Goal: Information Seeking & Learning: Learn about a topic

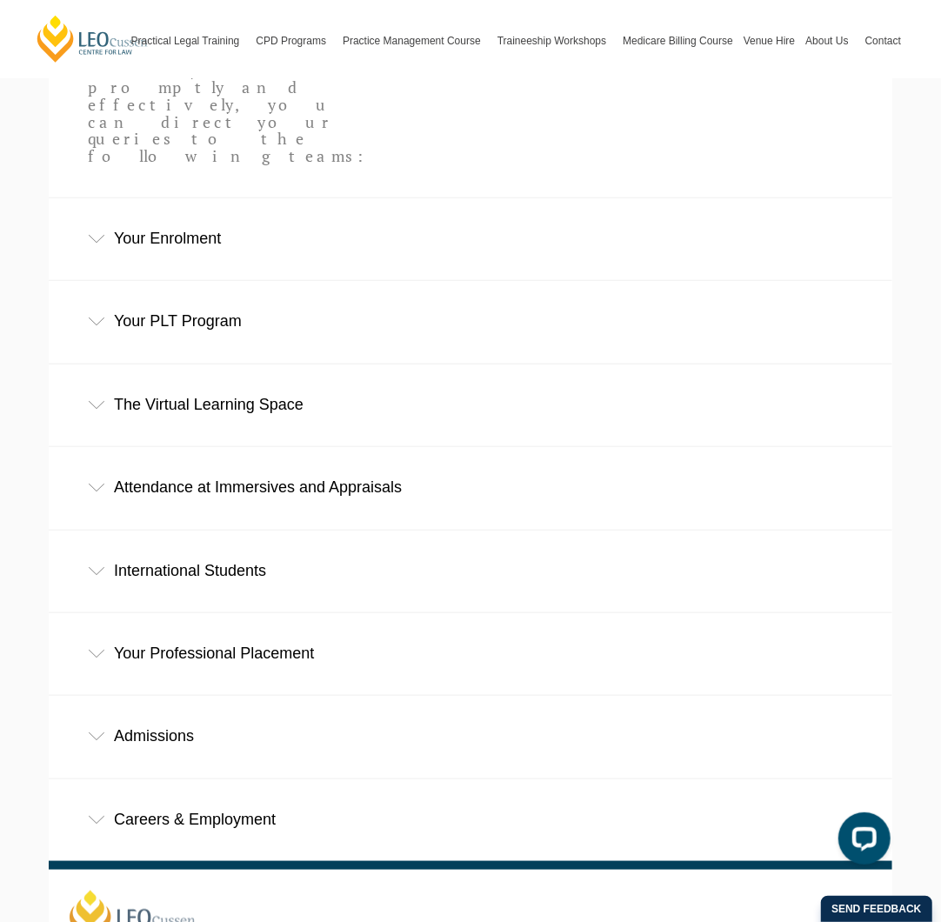
scroll to position [609, 0]
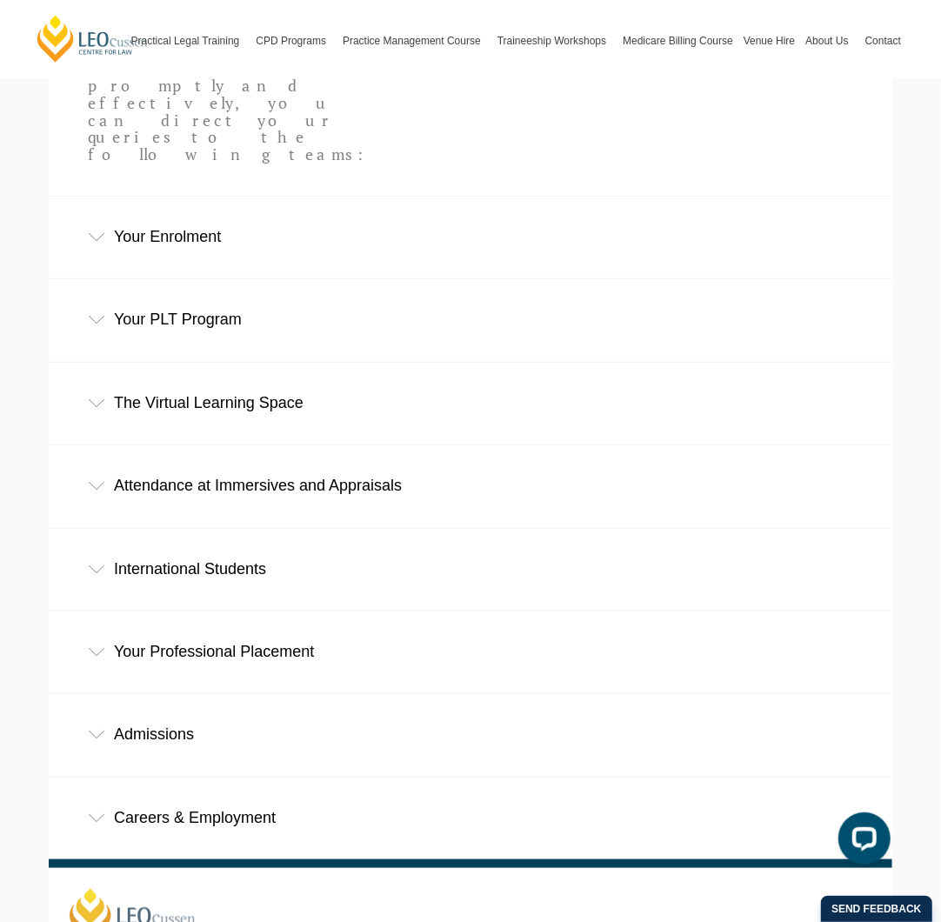
click at [239, 778] on div "Careers & Employment" at bounding box center [471, 818] width 844 height 81
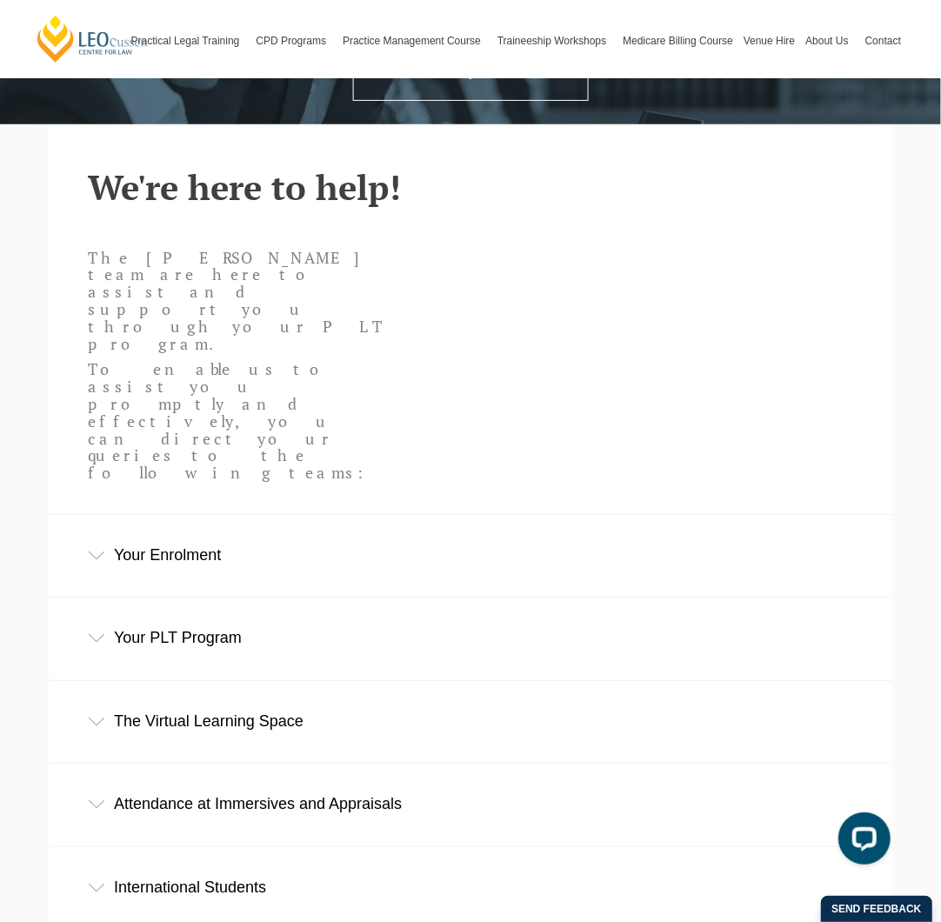
scroll to position [261, 0]
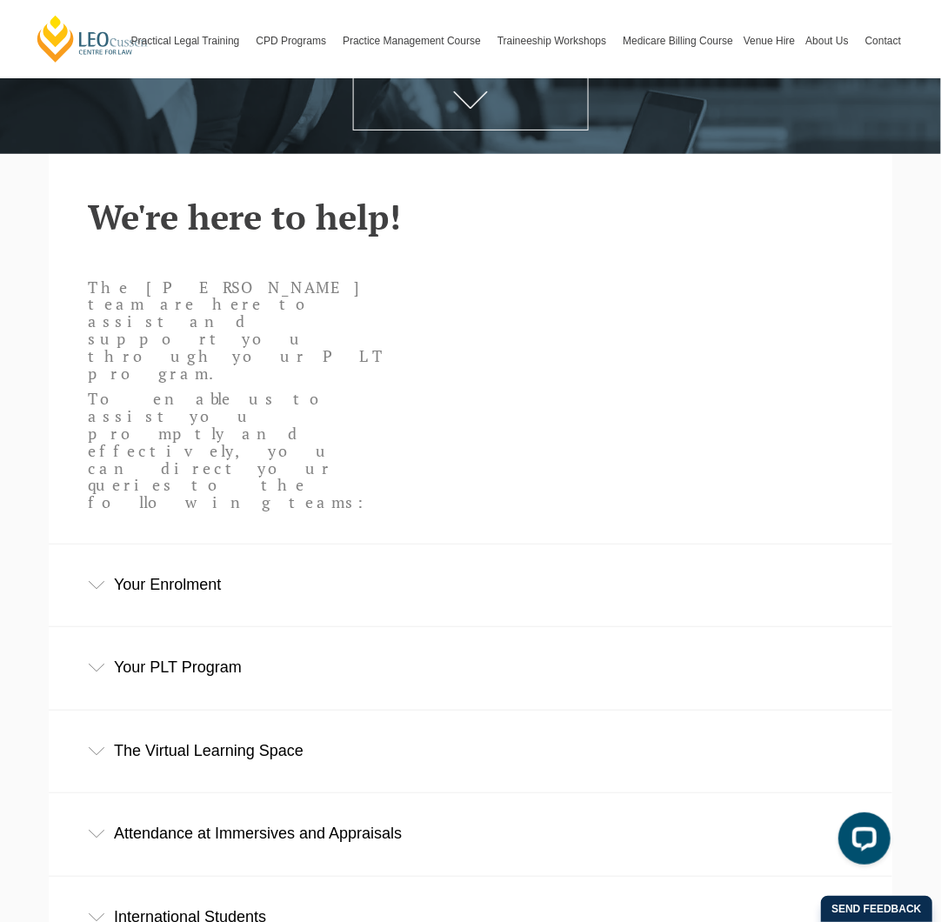
click at [216, 627] on div "Your PLT Program" at bounding box center [471, 667] width 844 height 81
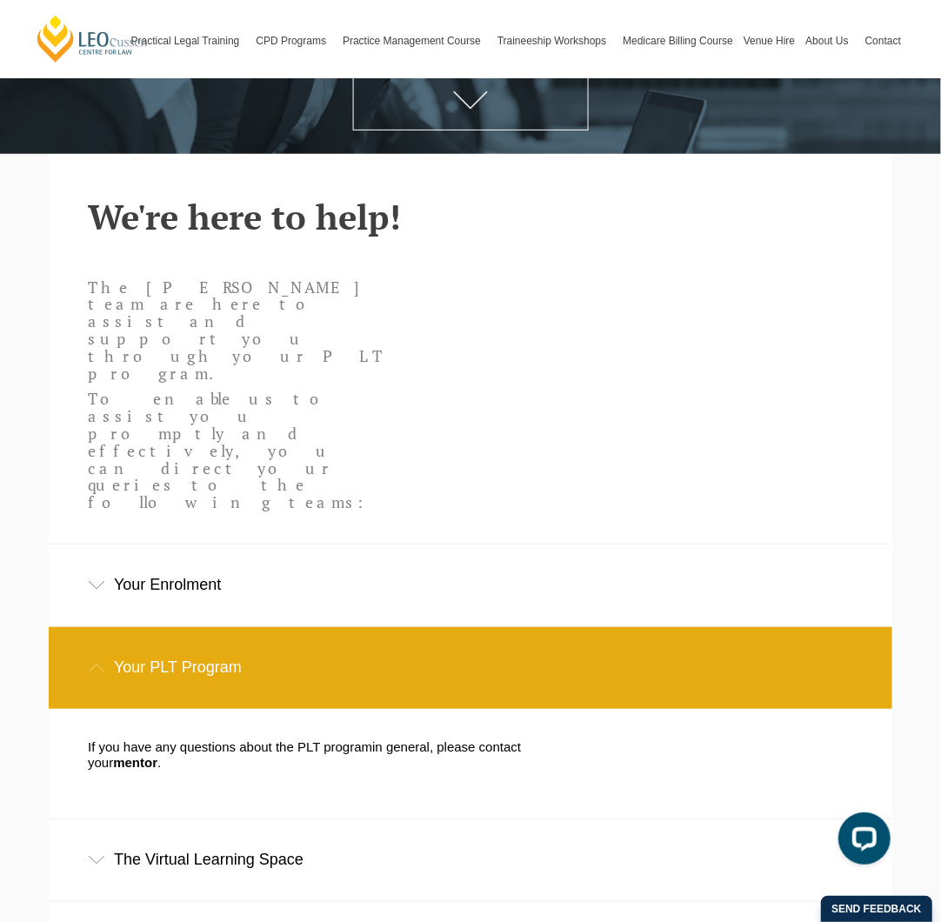
click at [230, 545] on div "Your Enrolment" at bounding box center [471, 585] width 844 height 81
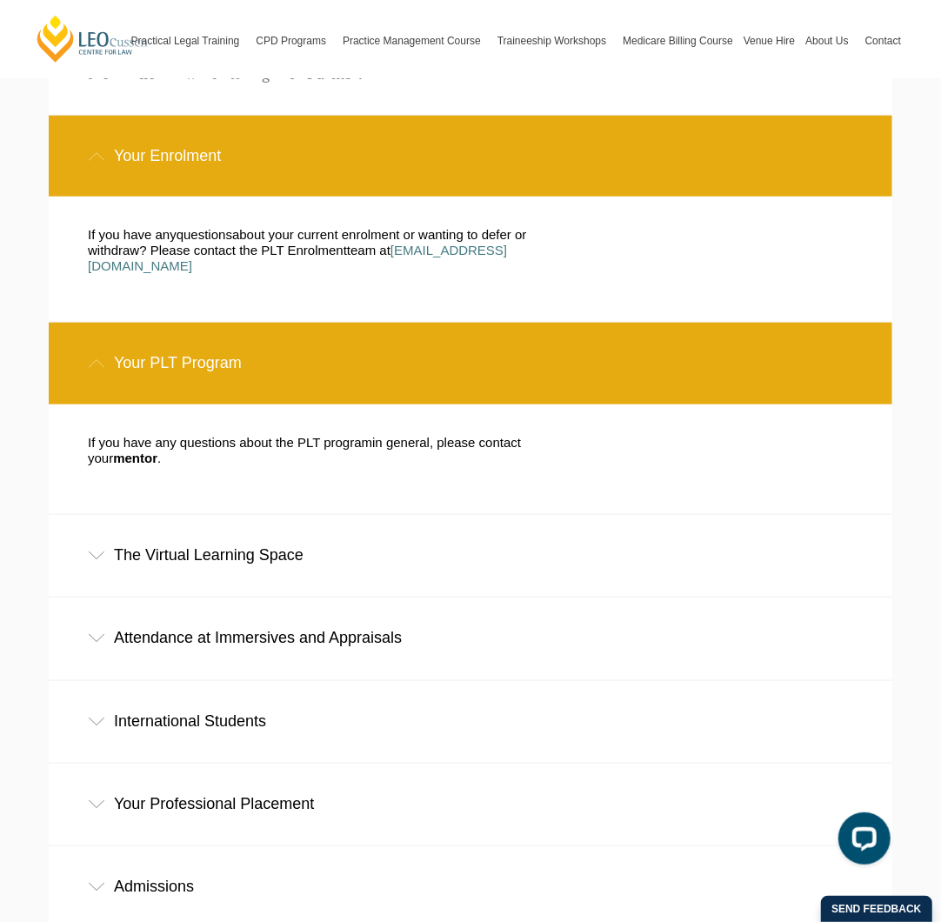
scroll to position [696, 0]
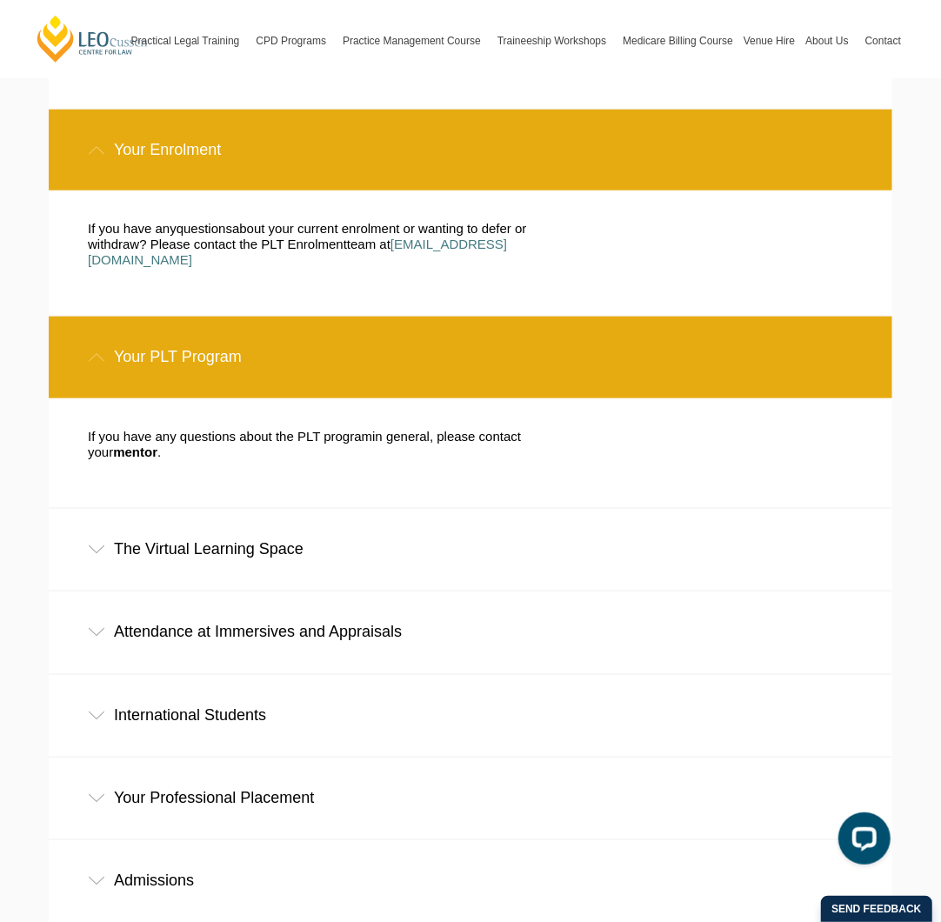
click at [355, 758] on div "Your Professional Placement" at bounding box center [471, 798] width 844 height 81
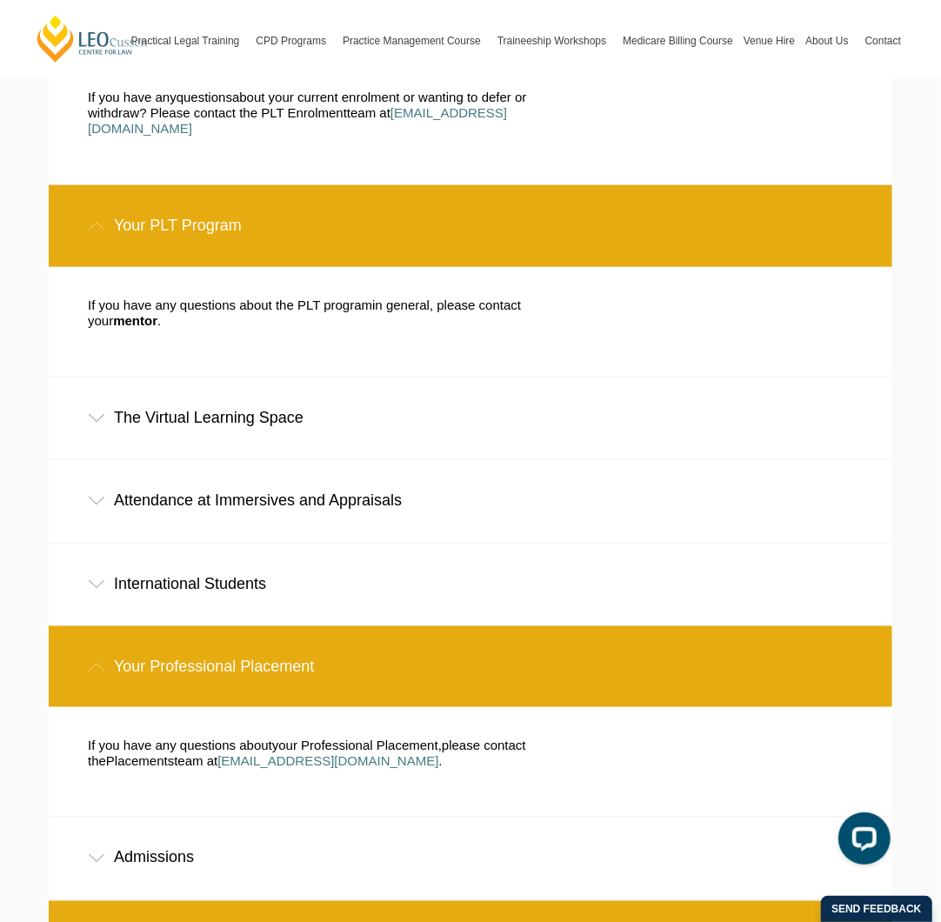
scroll to position [870, 0]
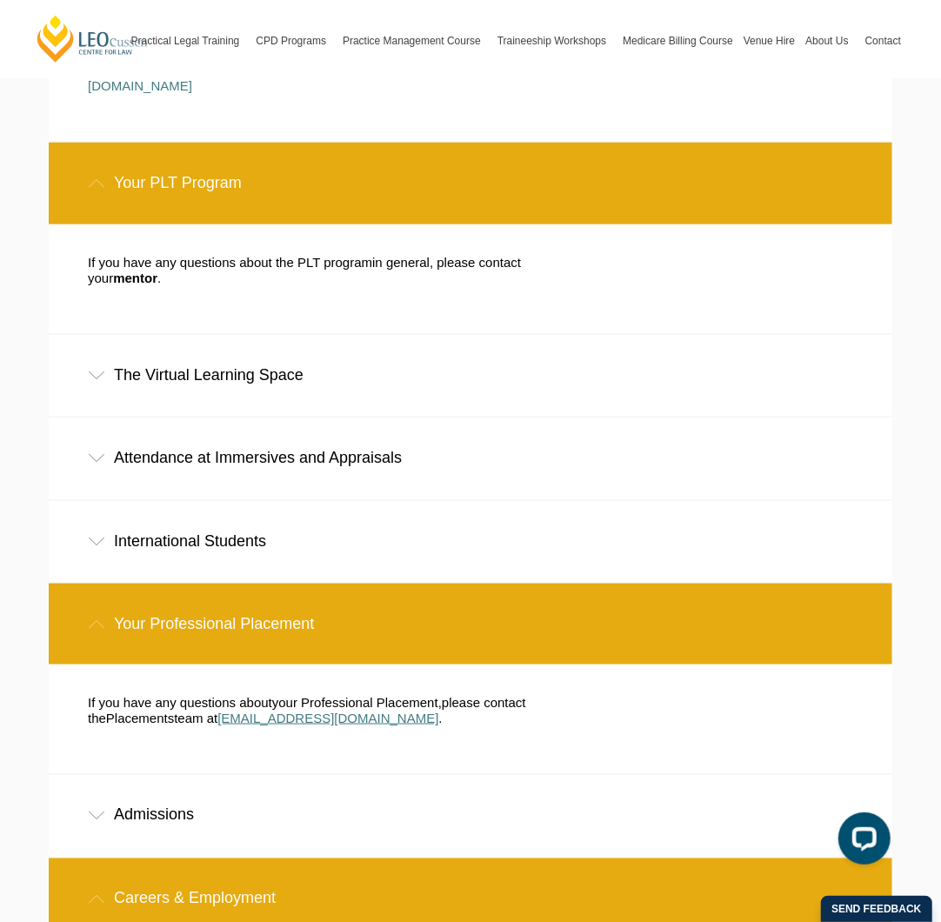
click at [362, 711] on span "placement@leocussen.edu.au" at bounding box center [327, 718] width 221 height 15
click at [315, 711] on span "placement@leocussen.edu.au" at bounding box center [327, 718] width 221 height 15
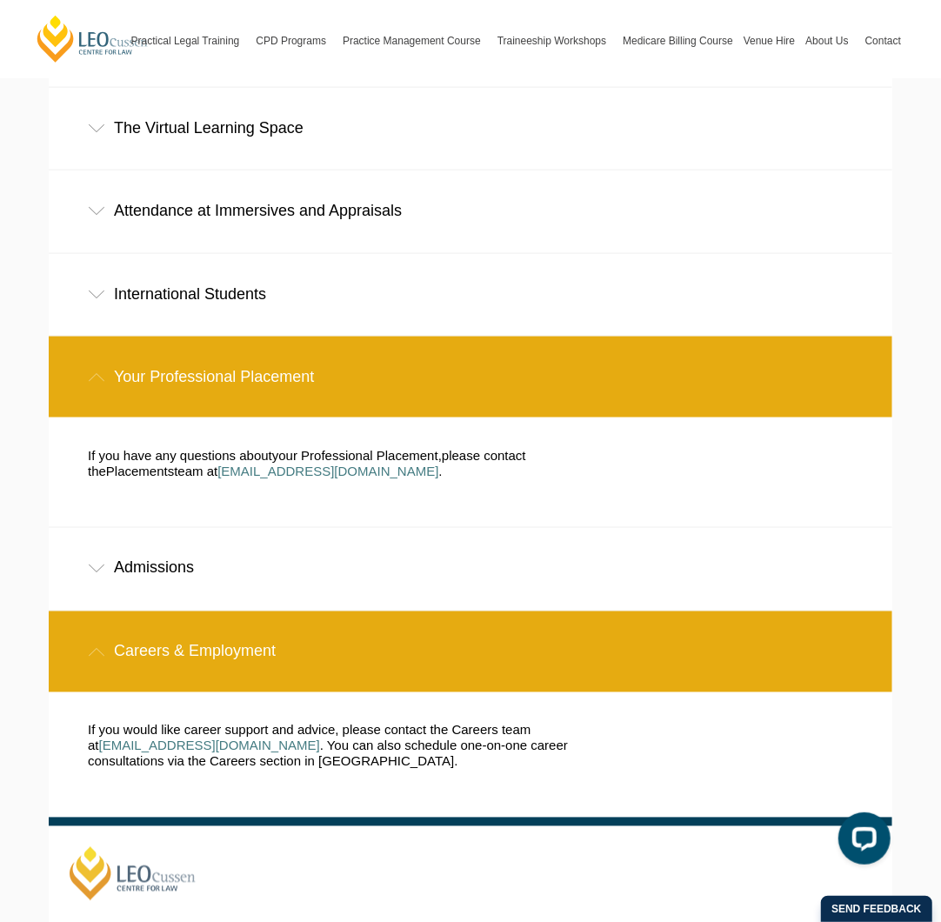
scroll to position [1129, 0]
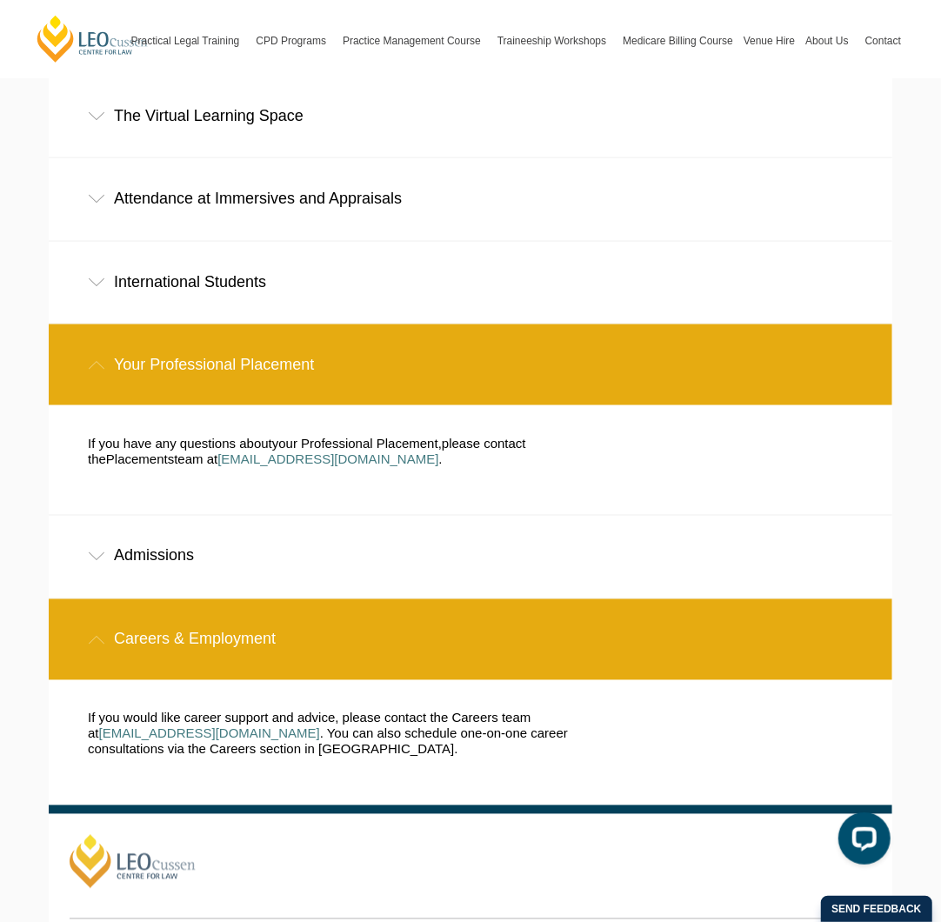
click at [227, 516] on div "Admissions" at bounding box center [471, 556] width 844 height 81
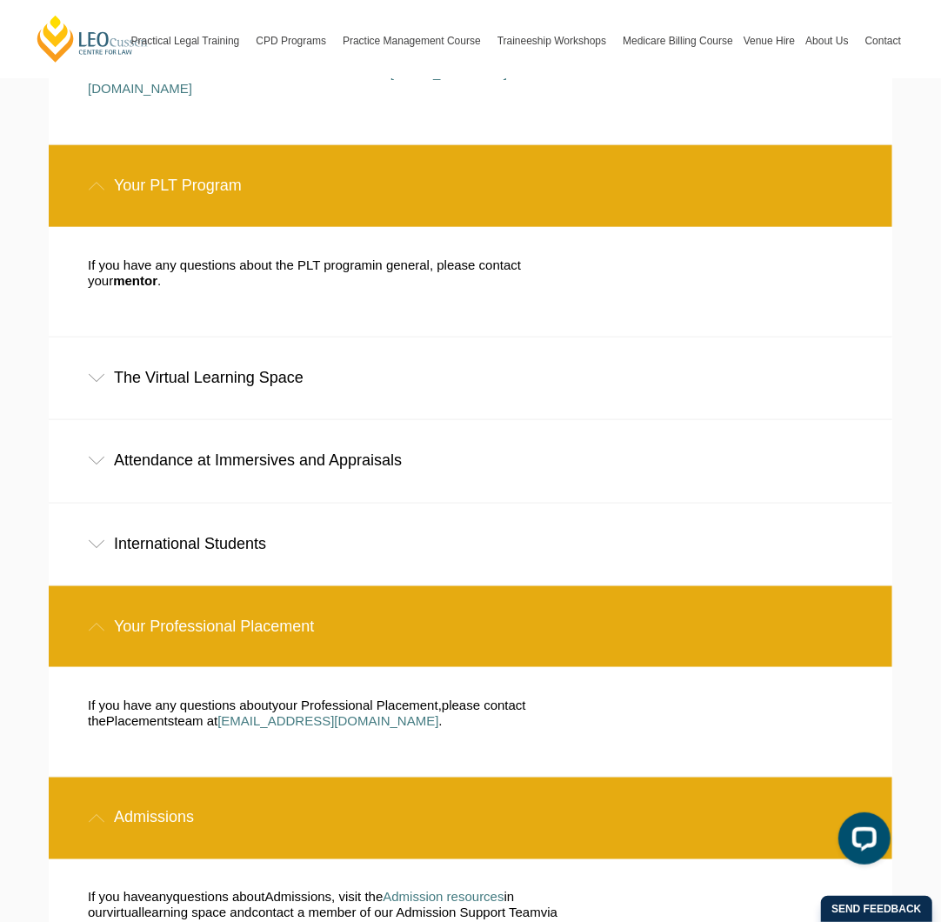
scroll to position [870, 0]
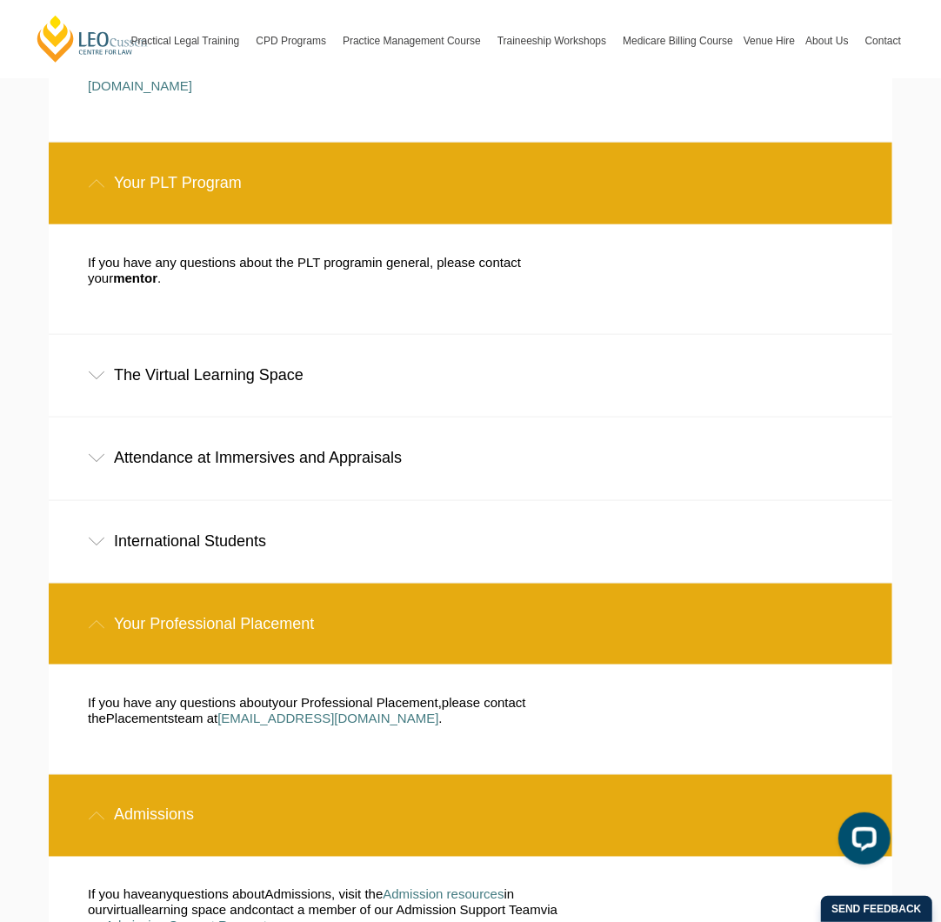
click at [433, 695] on span "your Professional Placement" at bounding box center [355, 702] width 166 height 15
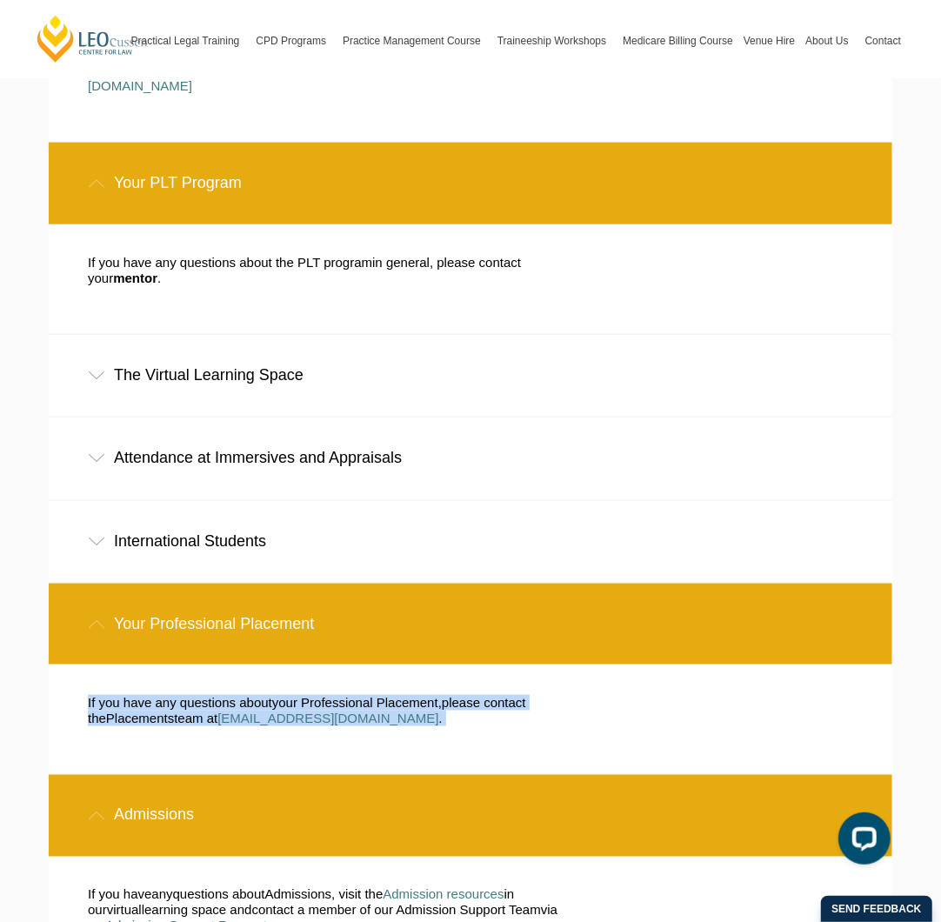
click at [433, 695] on span "your Professional Placement" at bounding box center [355, 702] width 166 height 15
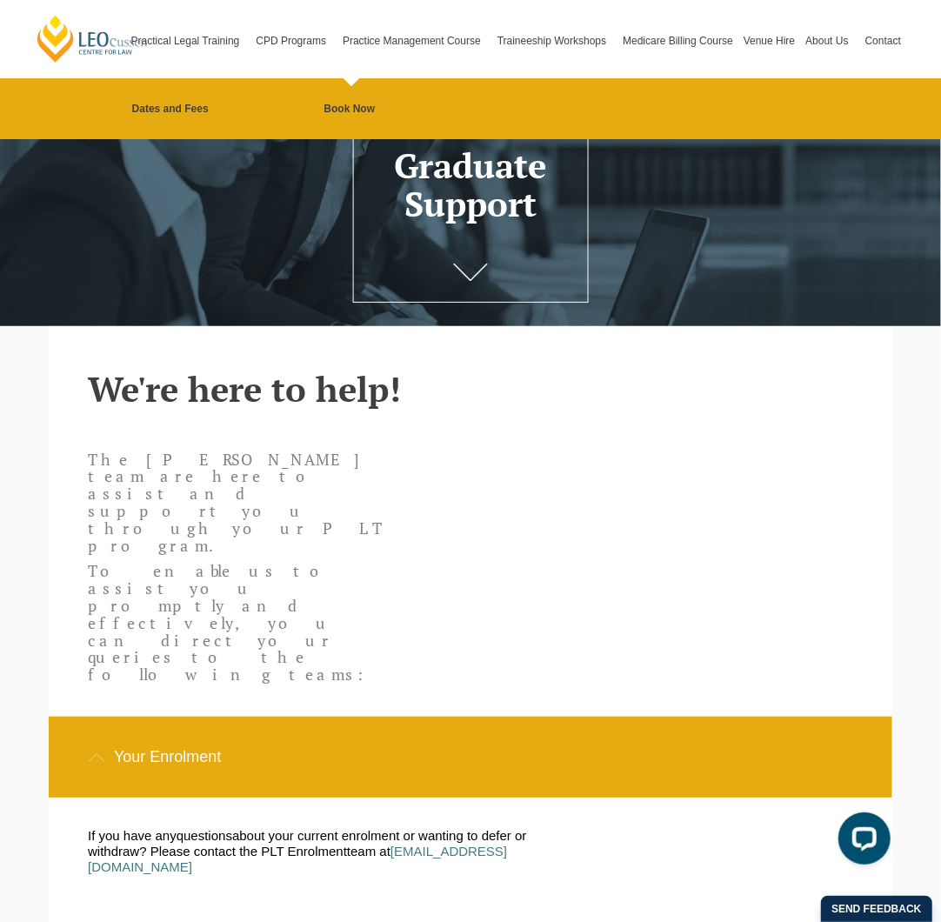
scroll to position [87, 0]
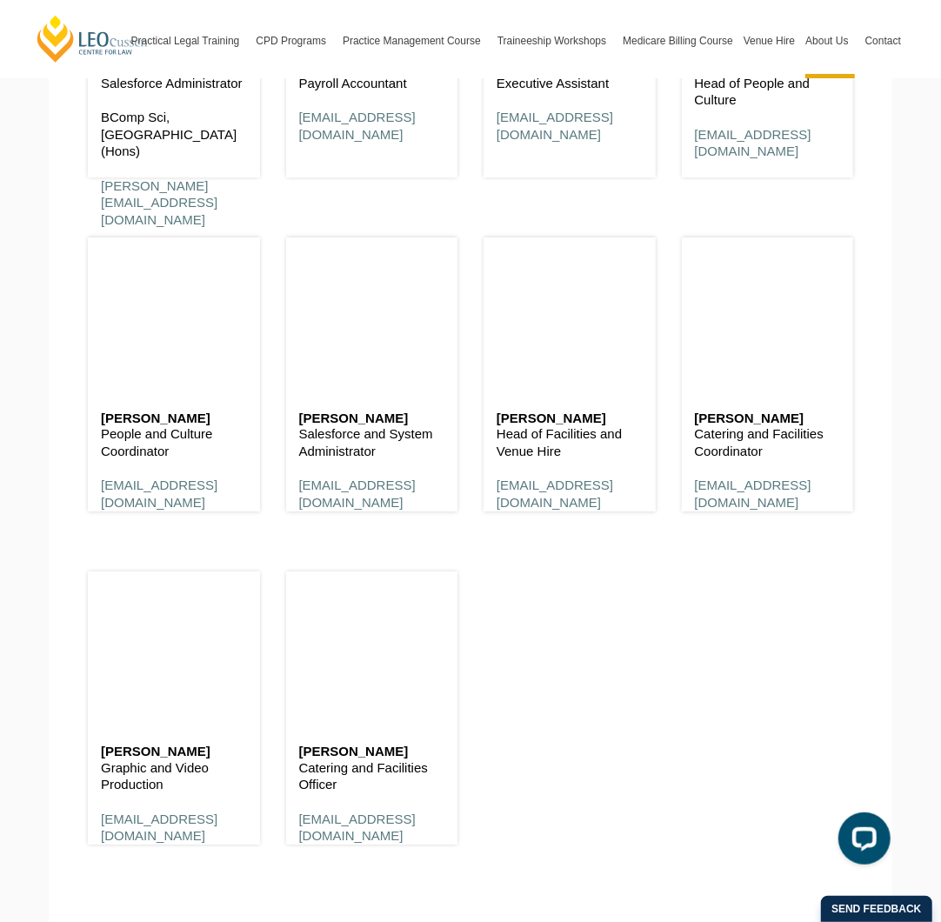
scroll to position [9481, 0]
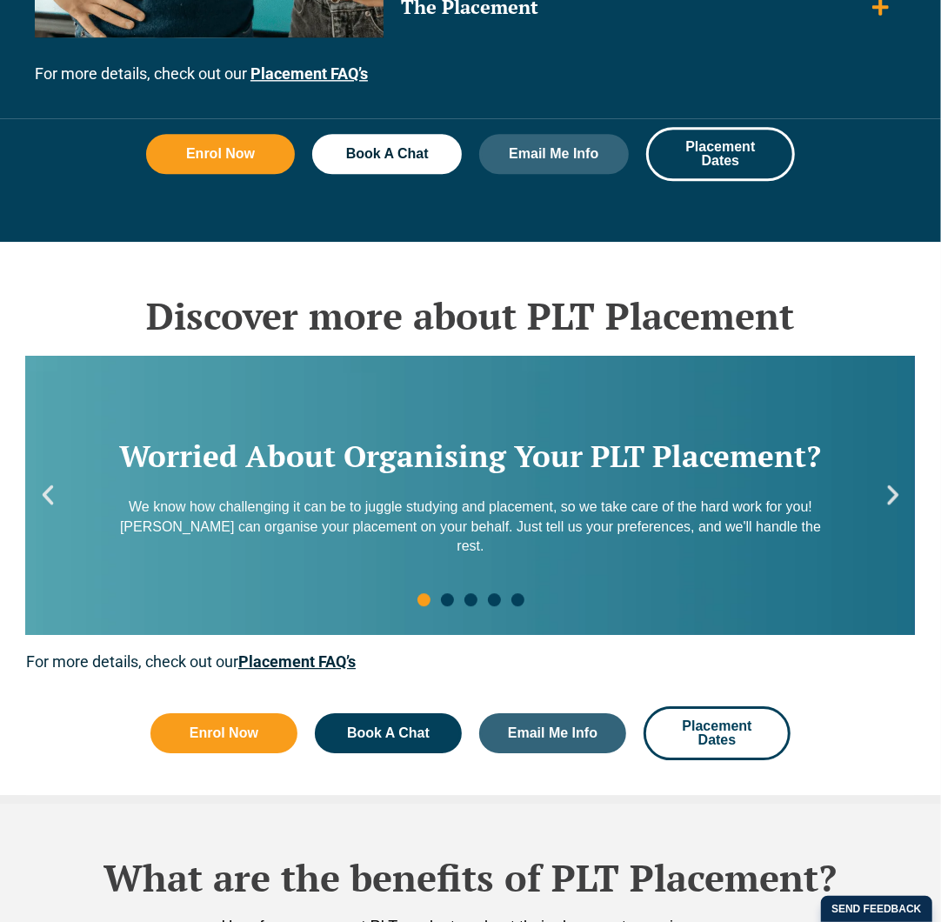
scroll to position [1740, 0]
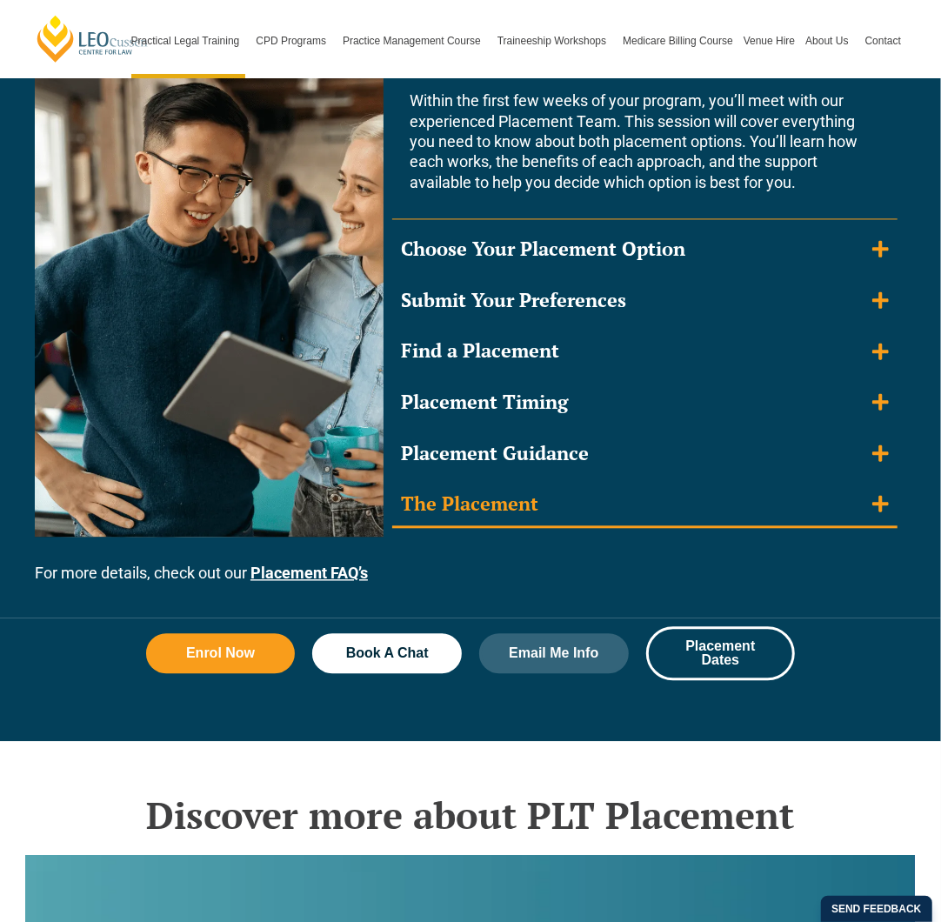
click at [484, 515] on div "The Placement" at bounding box center [469, 503] width 137 height 25
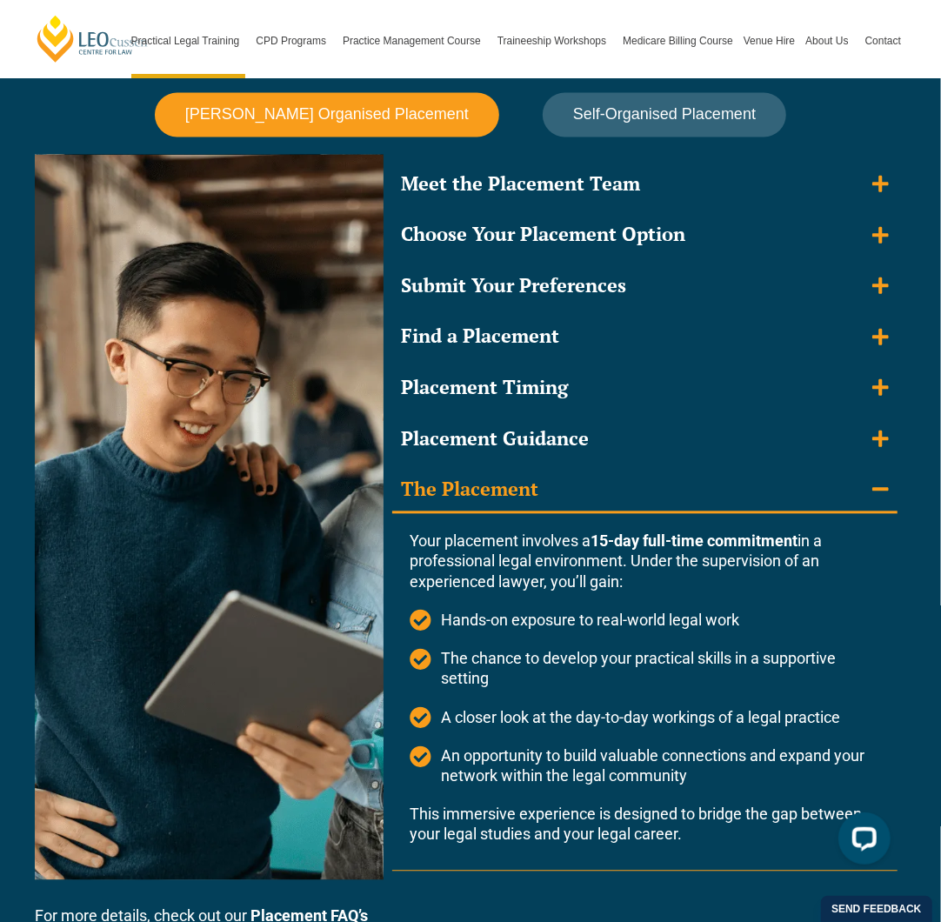
scroll to position [1566, 0]
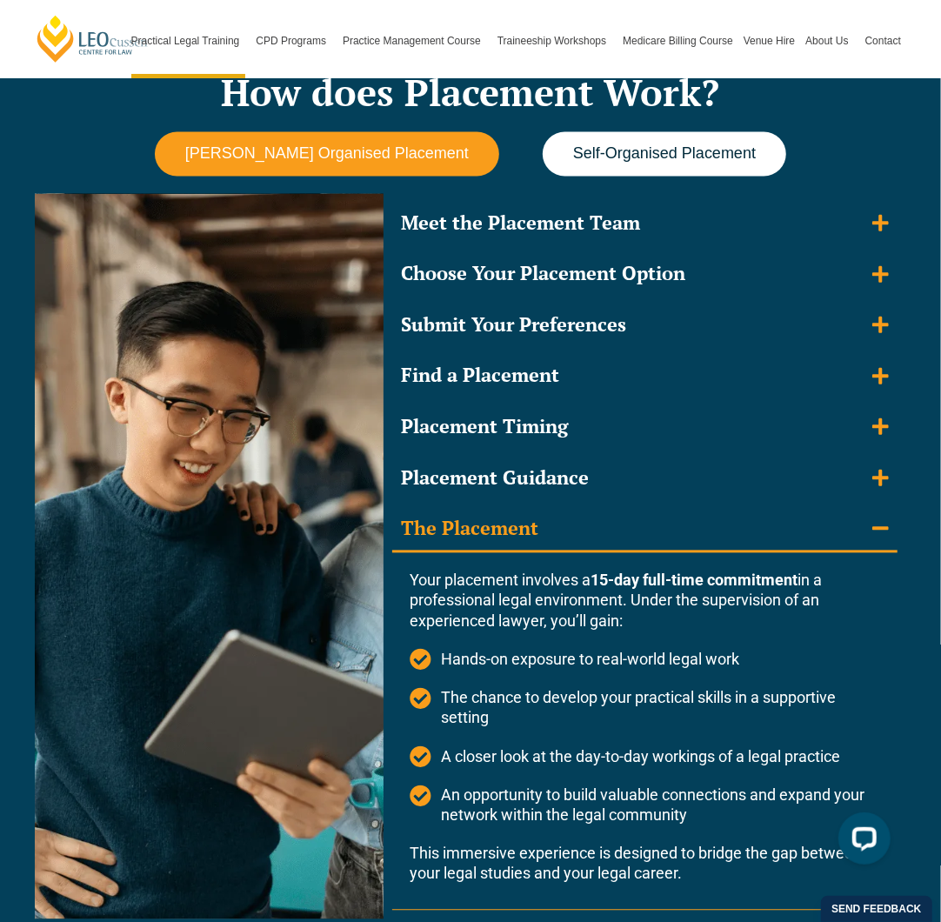
click at [614, 164] on button "Self-Organised Placement" at bounding box center [665, 154] width 244 height 44
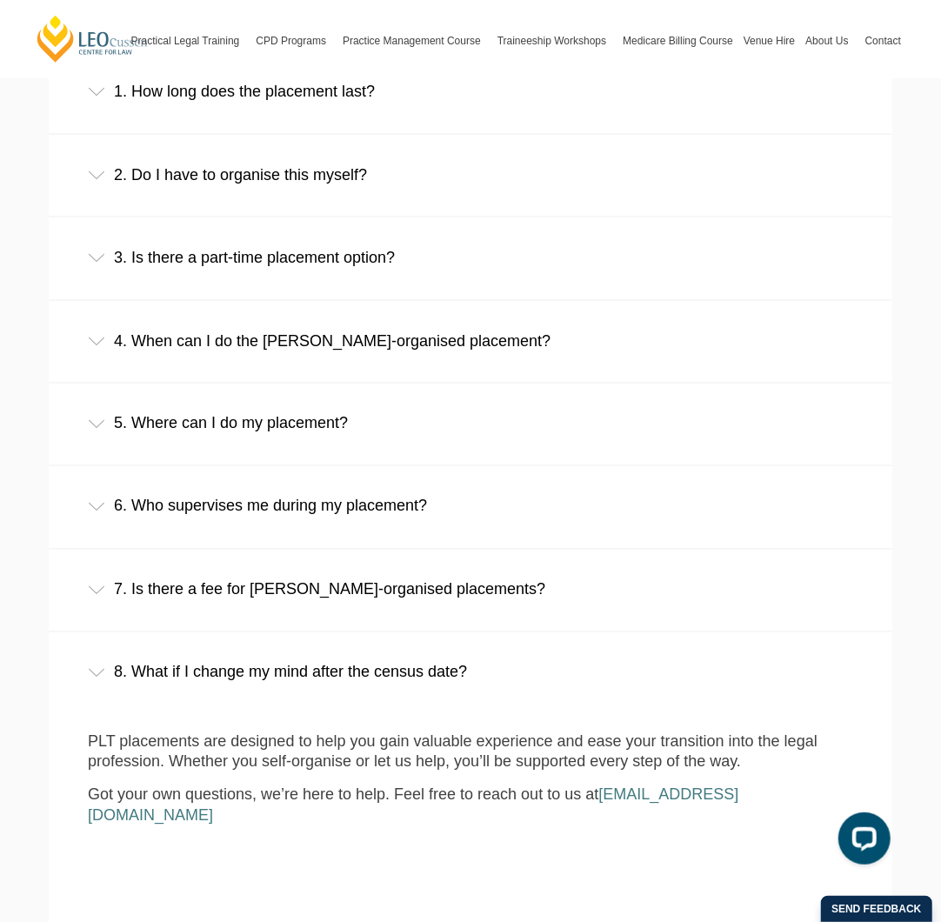
scroll to position [1218, 0]
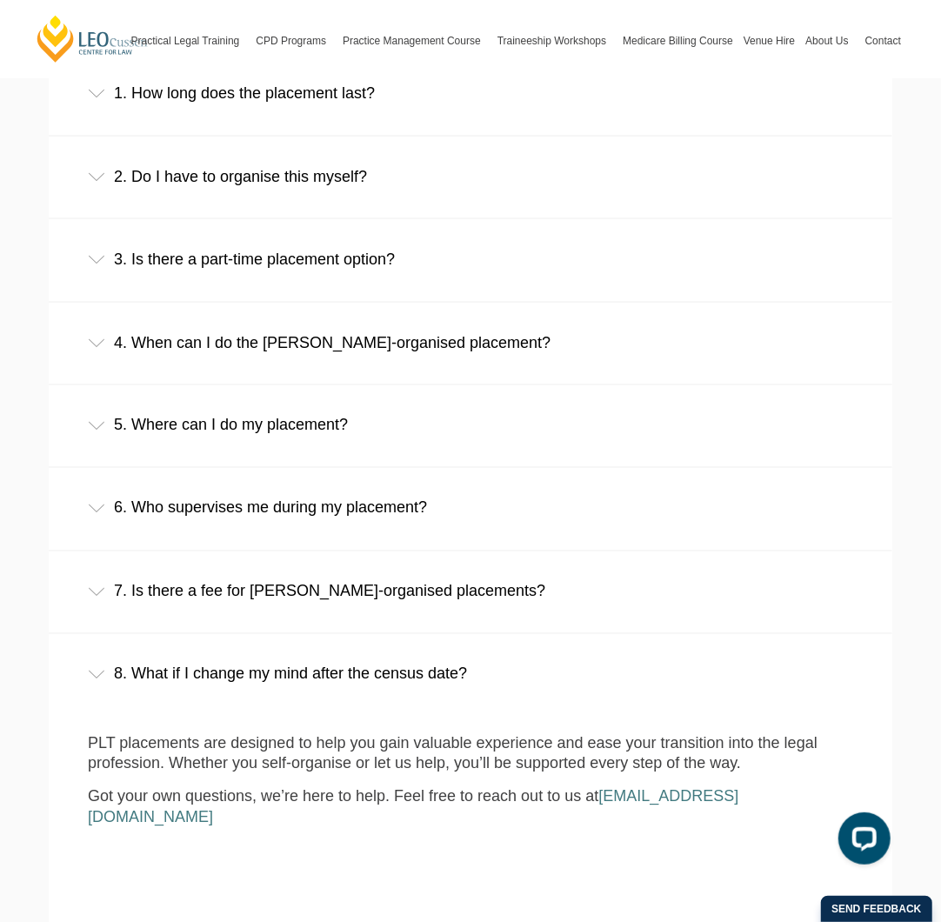
click at [349, 654] on div "8. What if I change my mind after the census date?" at bounding box center [471, 674] width 844 height 81
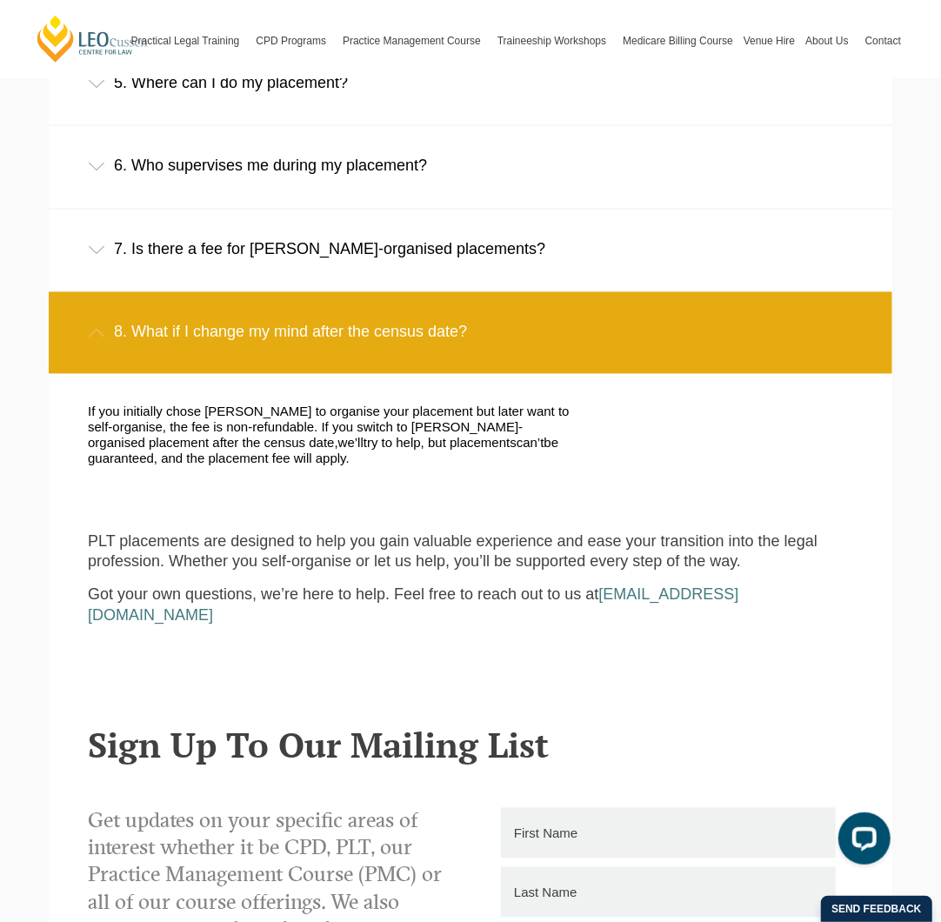
scroll to position [1566, 0]
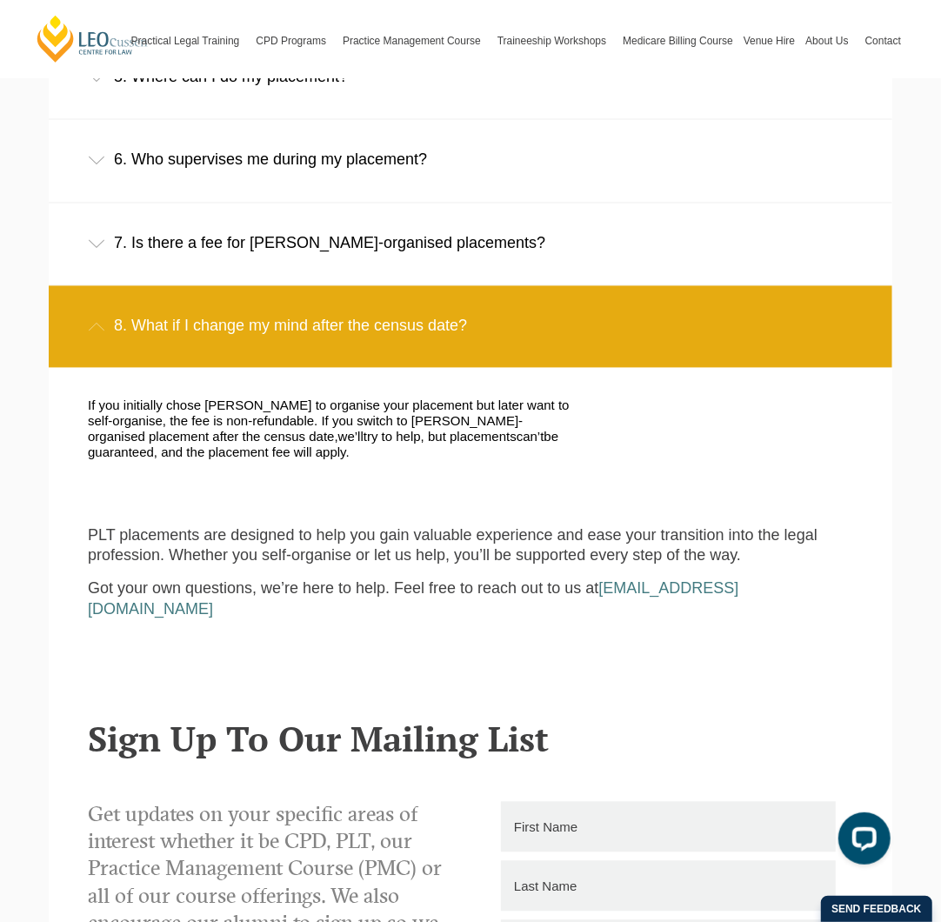
click at [402, 580] on span "Got your own questions, we’re here to help. Feel free to reach out to us at" at bounding box center [343, 588] width 511 height 17
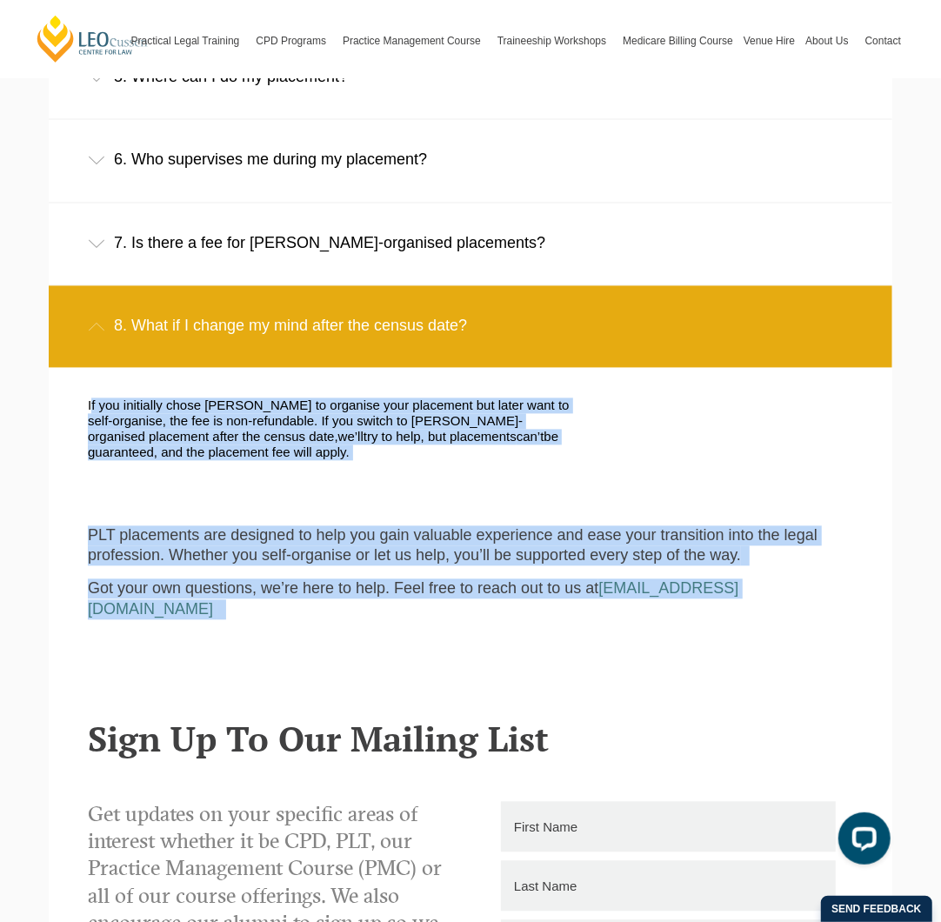
drag, startPoint x: 402, startPoint y: 571, endPoint x: 308, endPoint y: 409, distance: 187.1
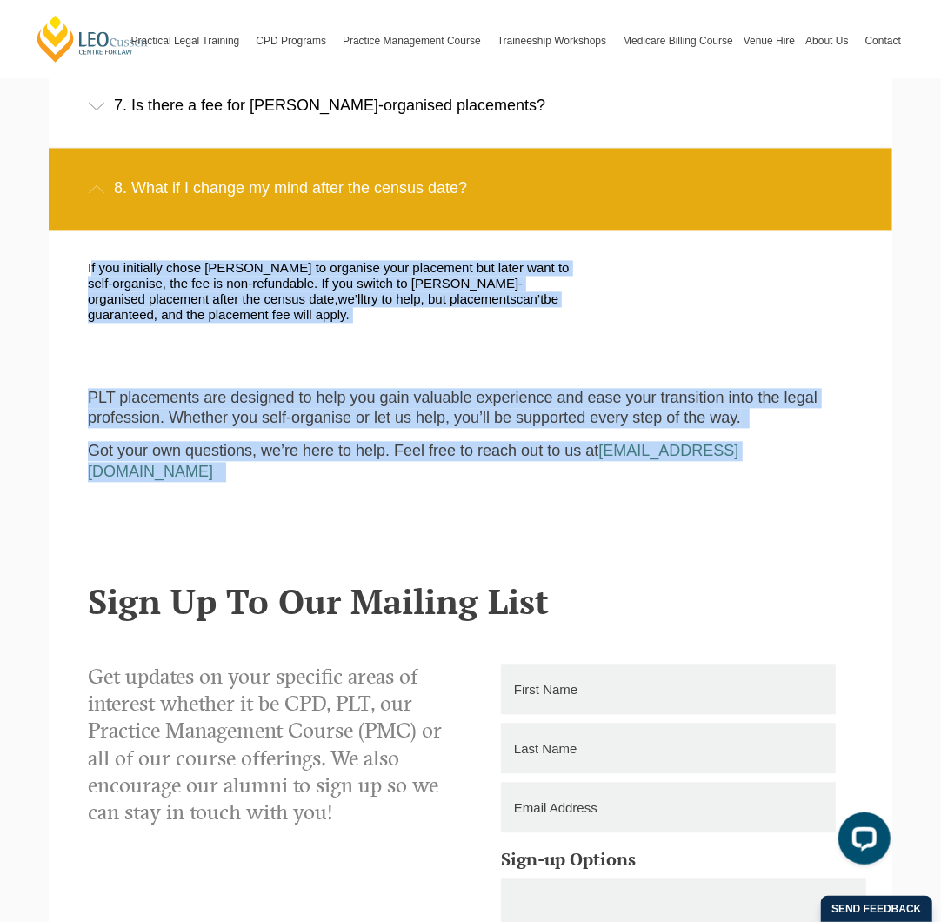
scroll to position [1653, 0]
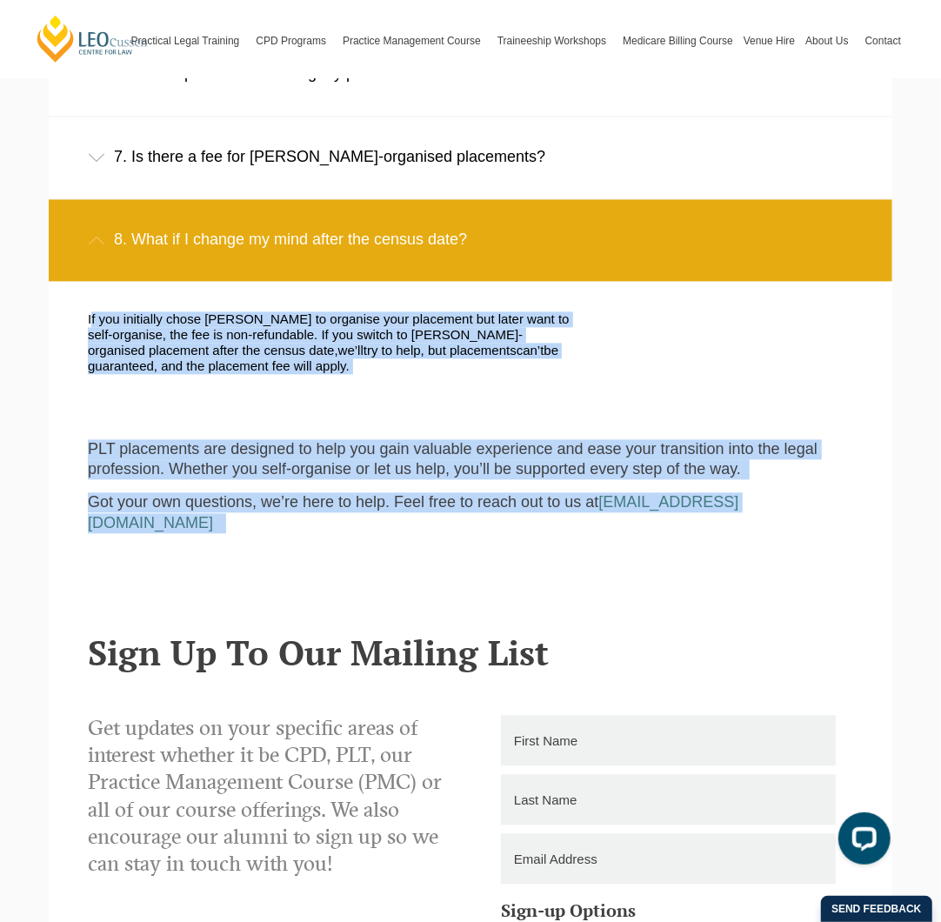
click at [329, 358] on div "If you initially chose Leo Cussen to organise your placement but later want to …" at bounding box center [330, 351] width 511 height 80
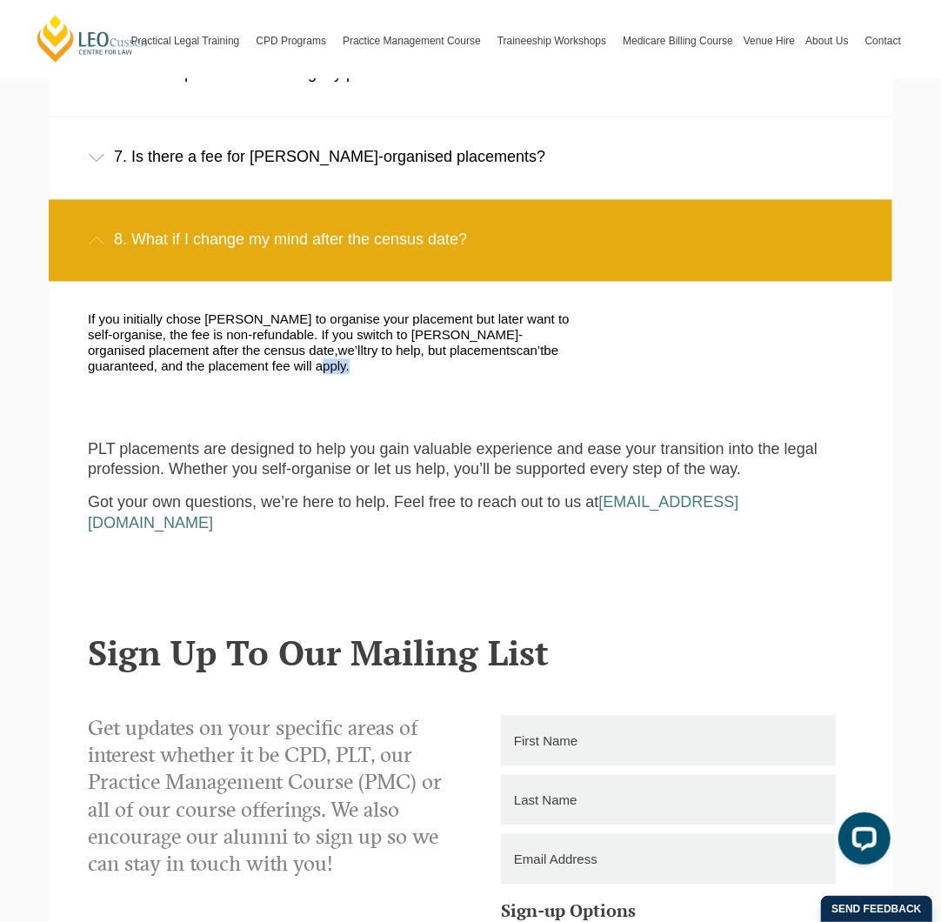
click at [329, 358] on div "If you initially chose Leo Cussen to organise your placement but later want to …" at bounding box center [330, 351] width 511 height 80
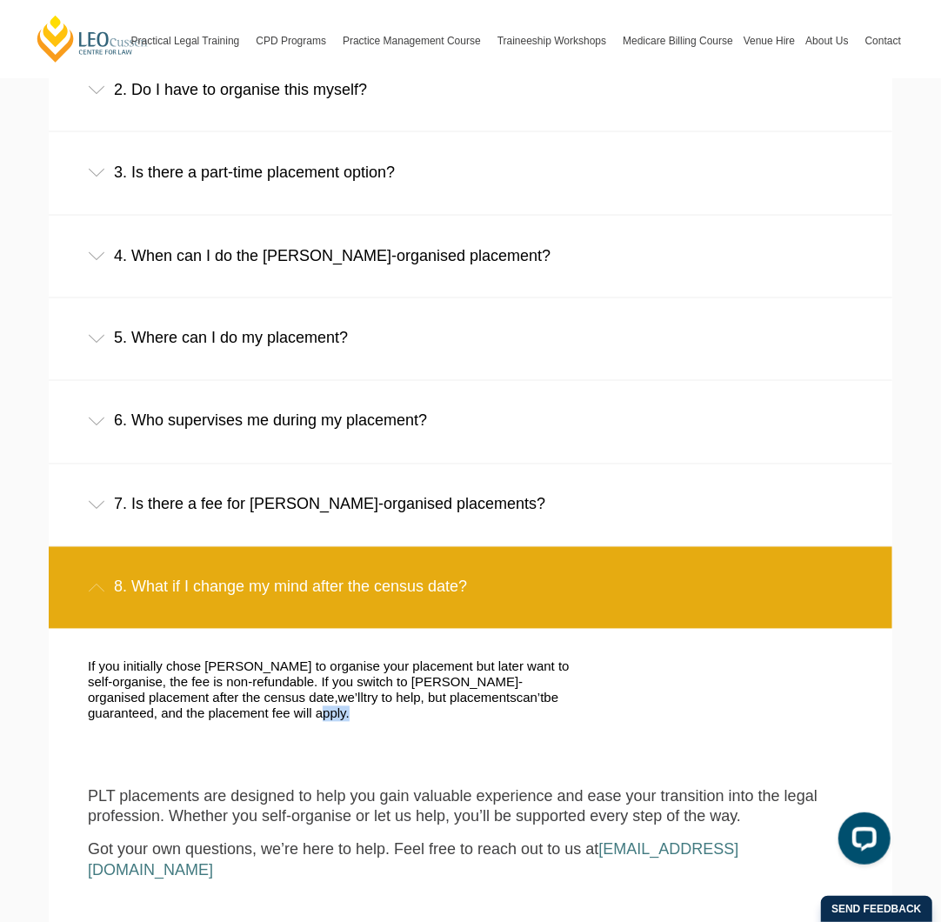
scroll to position [1305, 0]
click at [342, 509] on div "7. Is there a fee for Leo Cussen-organised placements?" at bounding box center [471, 504] width 844 height 81
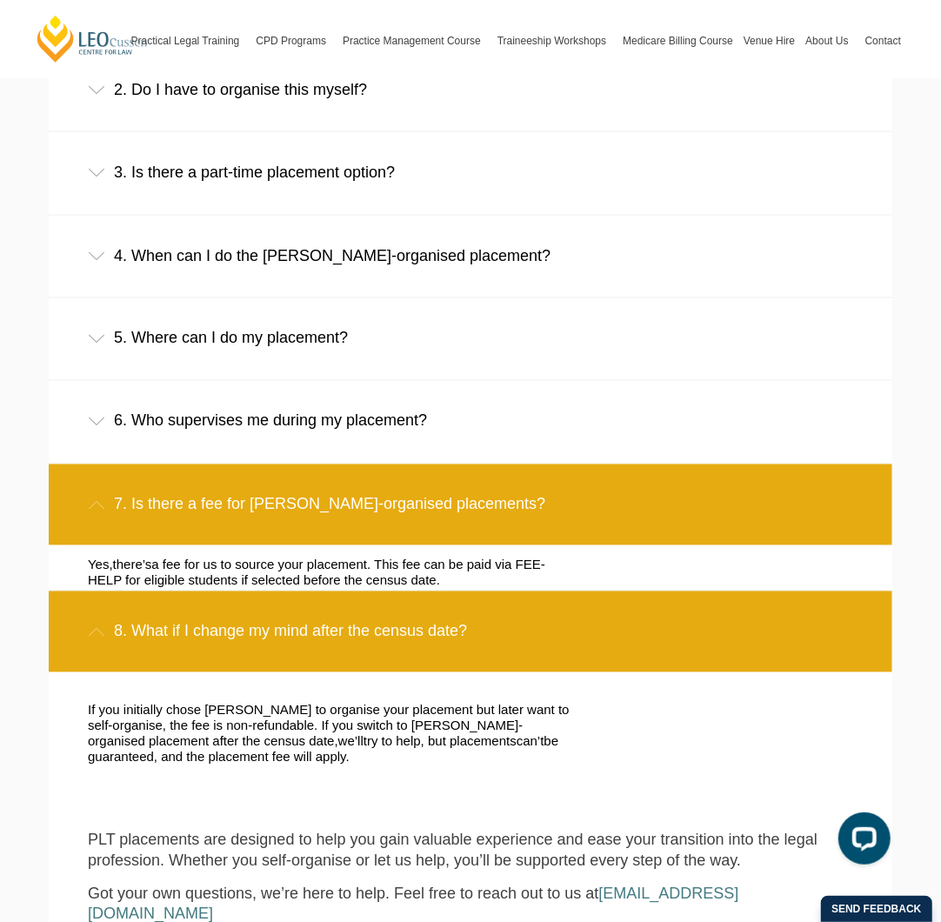
click at [341, 403] on div "6. Who supervises me during my placement?" at bounding box center [471, 421] width 844 height 81
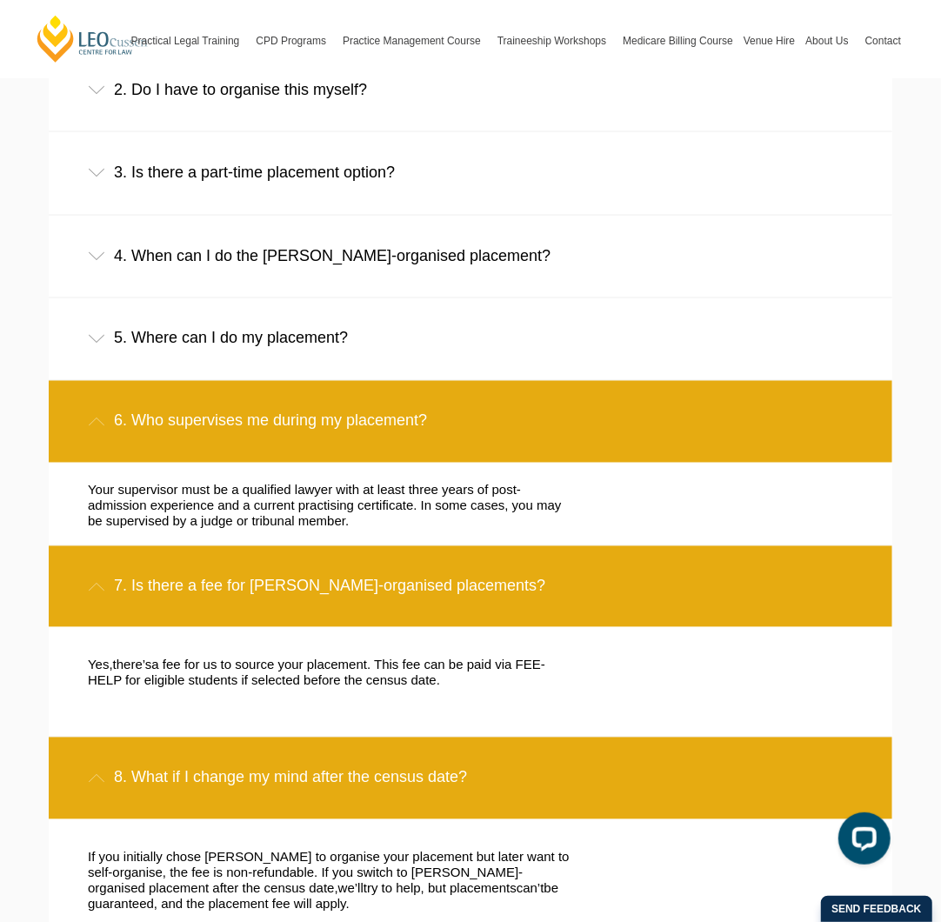
click at [327, 333] on div "5. Where can I do my placement?" at bounding box center [471, 338] width 844 height 81
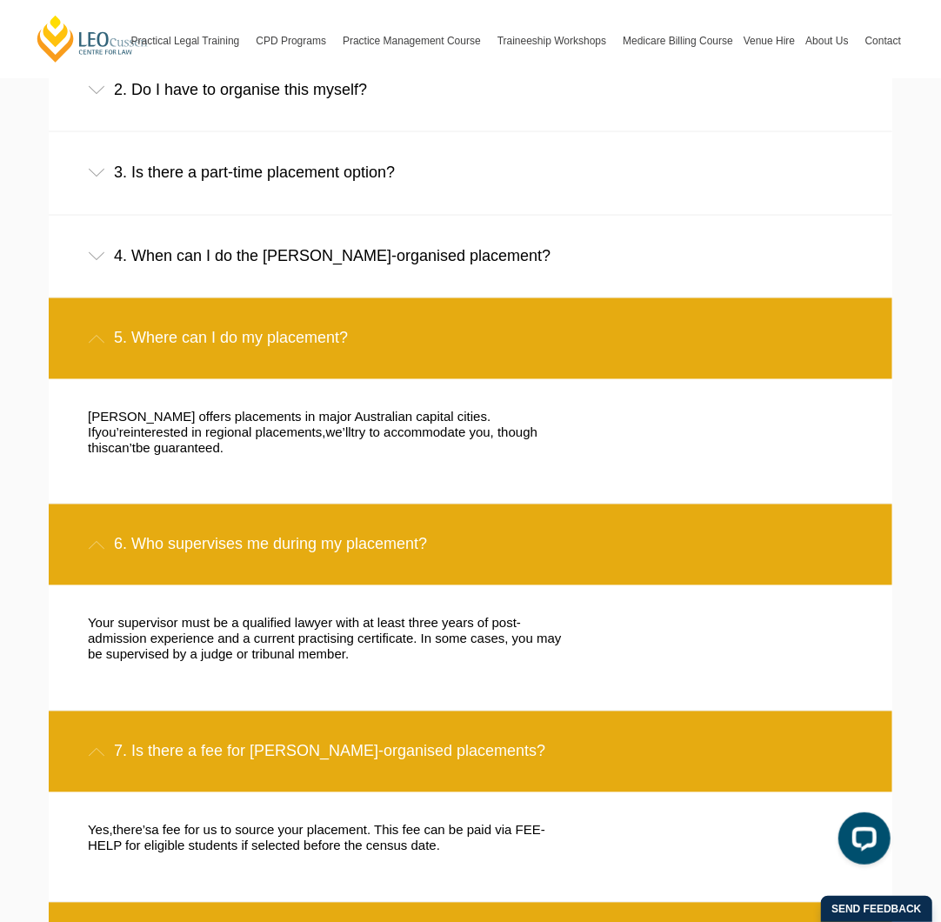
click at [331, 244] on div "4. When can I do the Leo Cussen-organised placement?" at bounding box center [471, 256] width 844 height 81
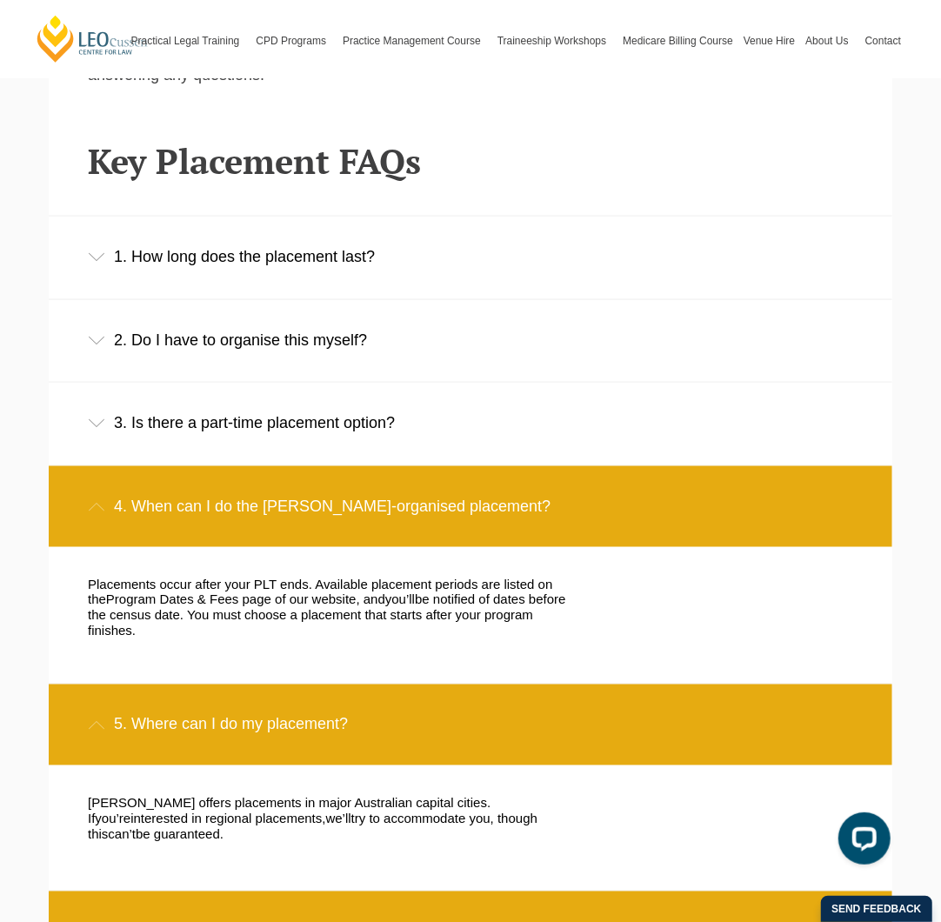
scroll to position [1044, 0]
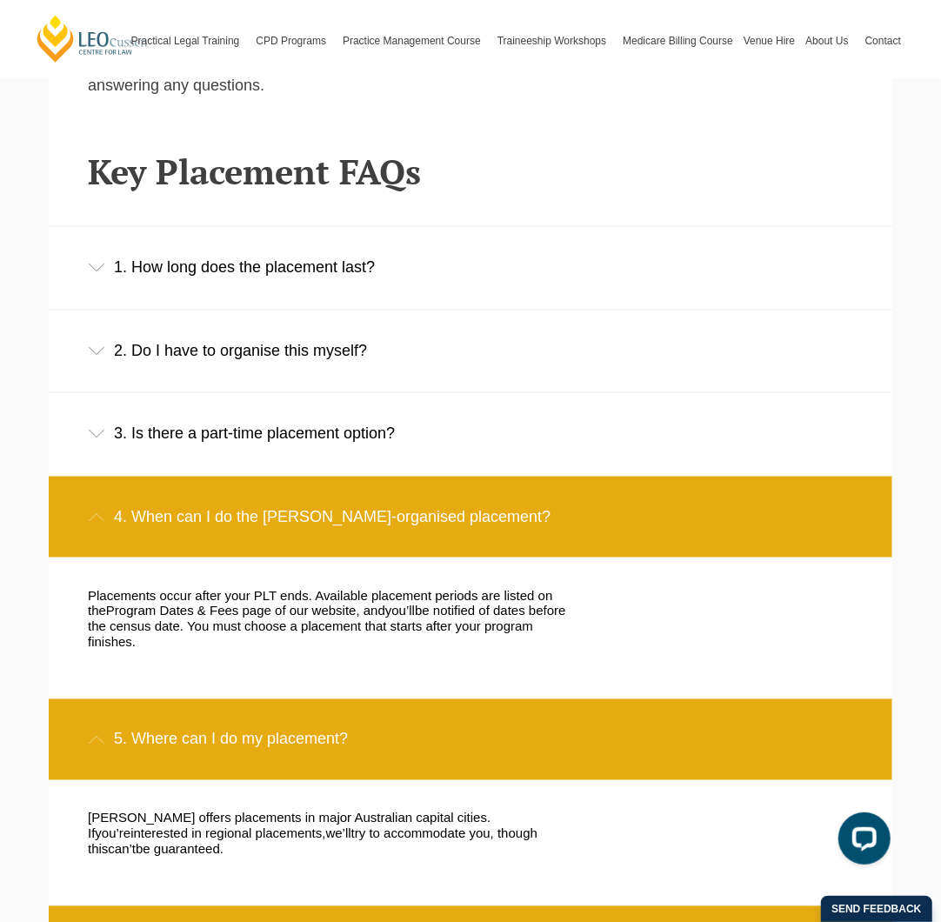
click at [285, 393] on div "3. Is there a part-time placement option?" at bounding box center [471, 433] width 844 height 81
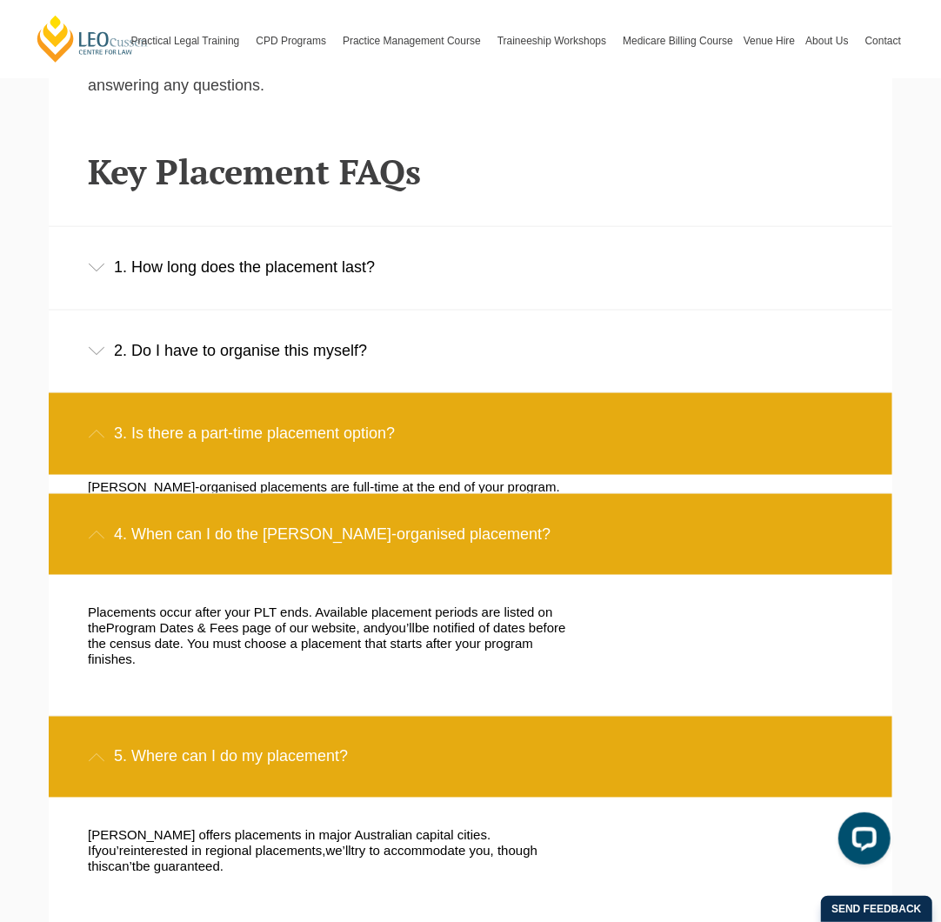
click at [303, 344] on div "2. Do I have to organise this myself?" at bounding box center [471, 351] width 844 height 81
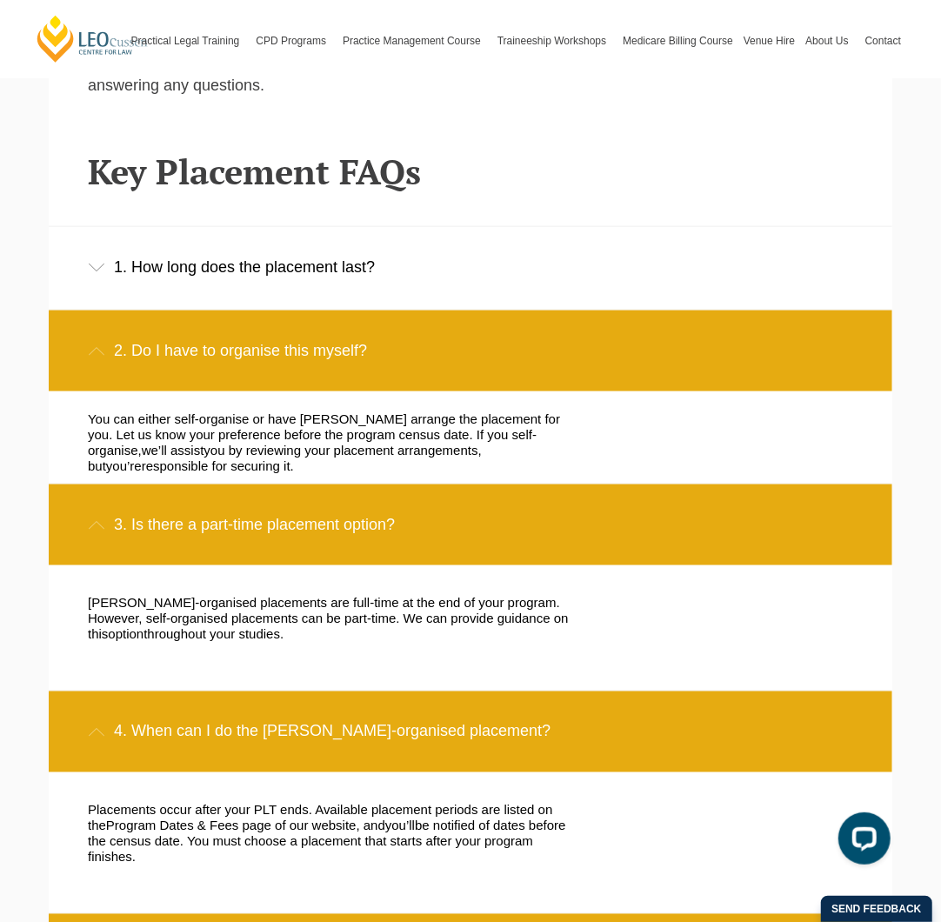
click at [317, 276] on div "1. How long does the placement last?" at bounding box center [471, 267] width 844 height 81
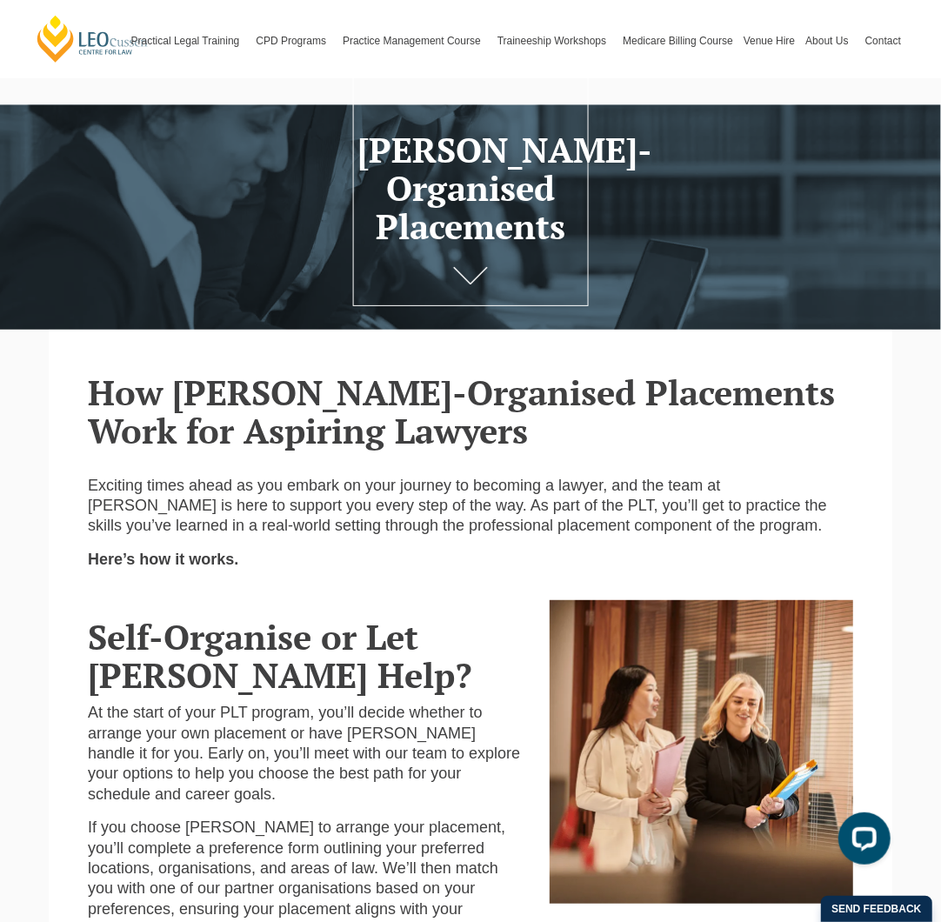
scroll to position [0, 0]
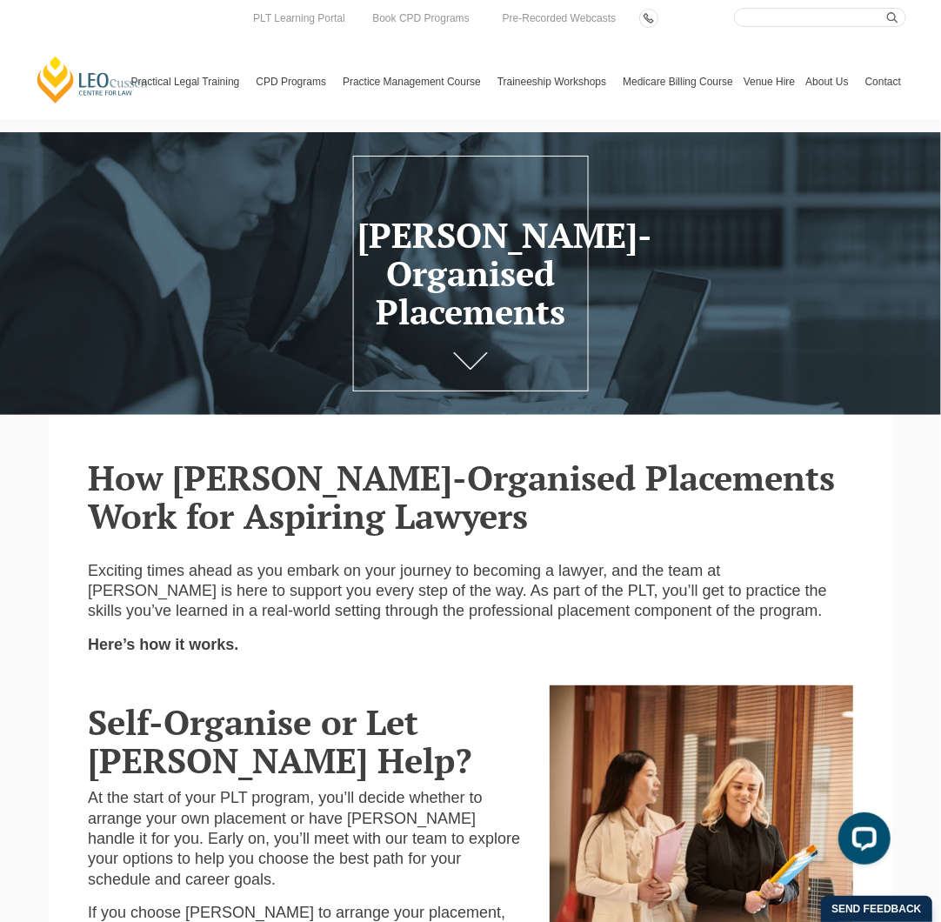
click at [379, 477] on h2 "How Leo Cussen-Organised Placements Work for Aspiring Lawyers" at bounding box center [470, 496] width 765 height 77
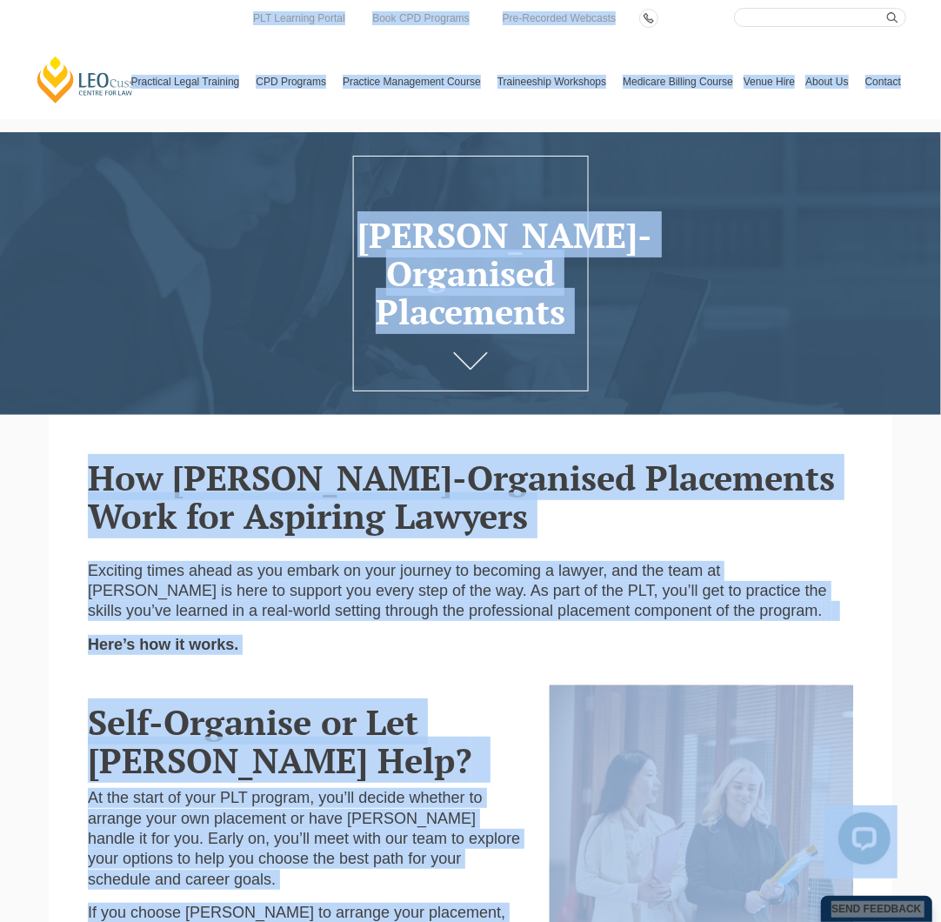
copy body "Leo Cussen Centre for Law Search here Practical Legal Training Our Practical Le…"
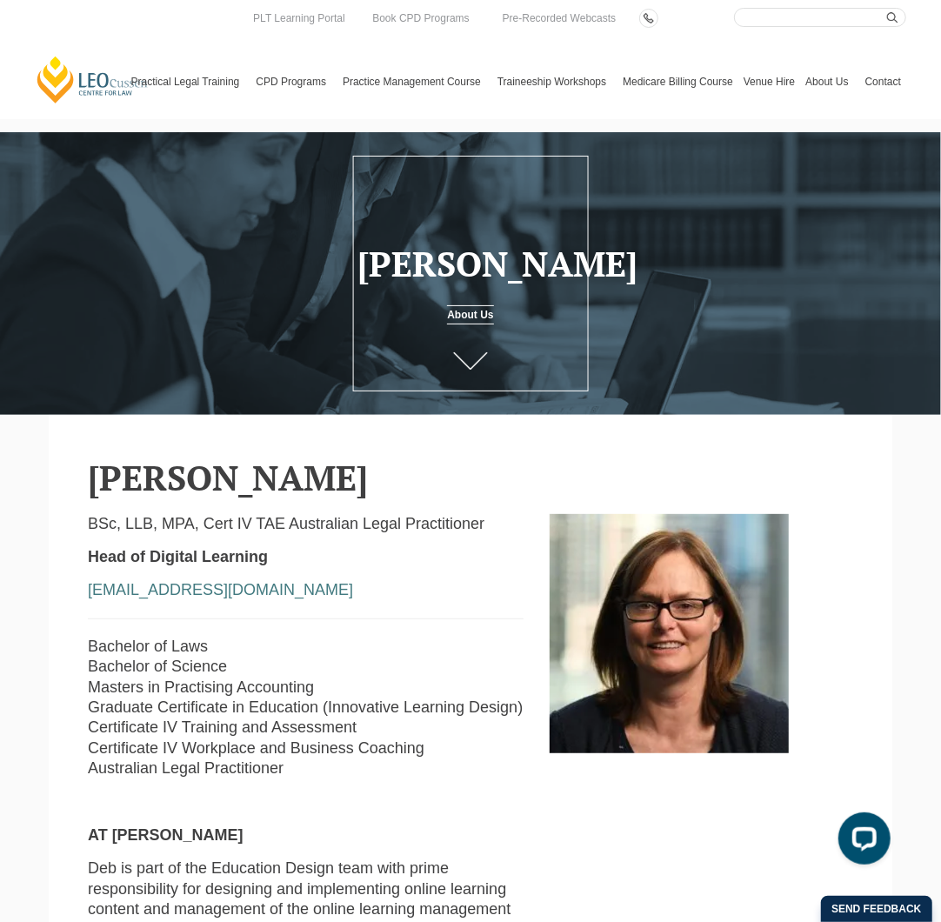
click at [178, 484] on h2 "[PERSON_NAME]" at bounding box center [470, 477] width 765 height 38
click at [178, 484] on h2 "Debra Cherry" at bounding box center [470, 477] width 765 height 38
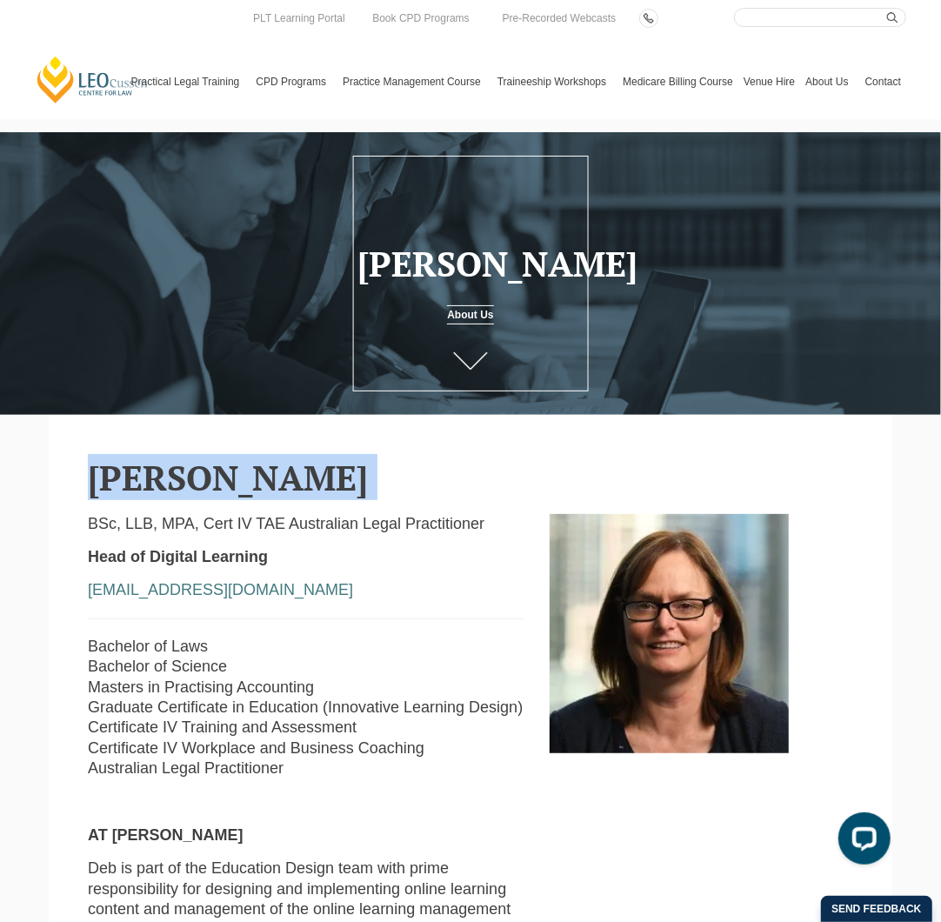
click at [178, 484] on h2 "Debra Cherry" at bounding box center [470, 477] width 765 height 38
copy section "Debra Cherry"
